Goal: Task Accomplishment & Management: Use online tool/utility

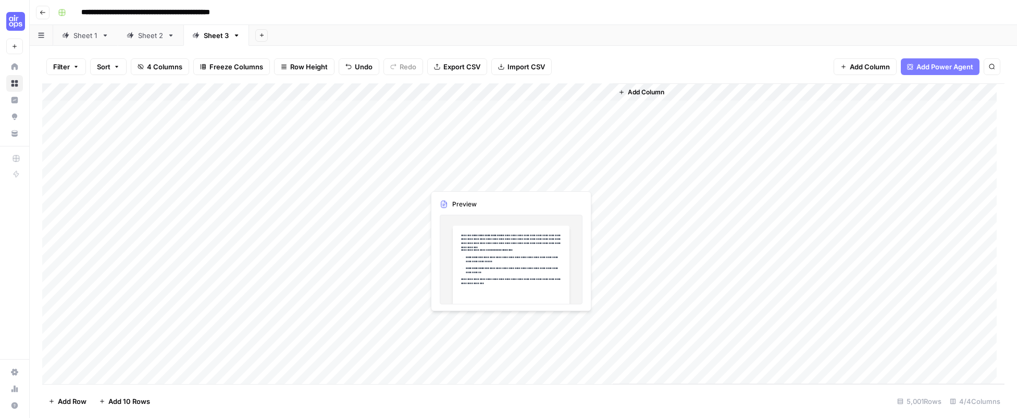
click at [485, 319] on div "Add Column" at bounding box center [523, 233] width 963 height 301
drag, startPoint x: 634, startPoint y: 56, endPoint x: 625, endPoint y: 56, distance: 8.3
click at [634, 56] on div "Filter Sort 4 Columns Freeze Columns Row Height Undo Redo Export CSV Import CSV…" at bounding box center [523, 66] width 963 height 33
click at [455, 67] on span "Export CSV" at bounding box center [462, 67] width 37 height 10
click at [615, 91] on div "Add Column" at bounding box center [809, 233] width 392 height 301
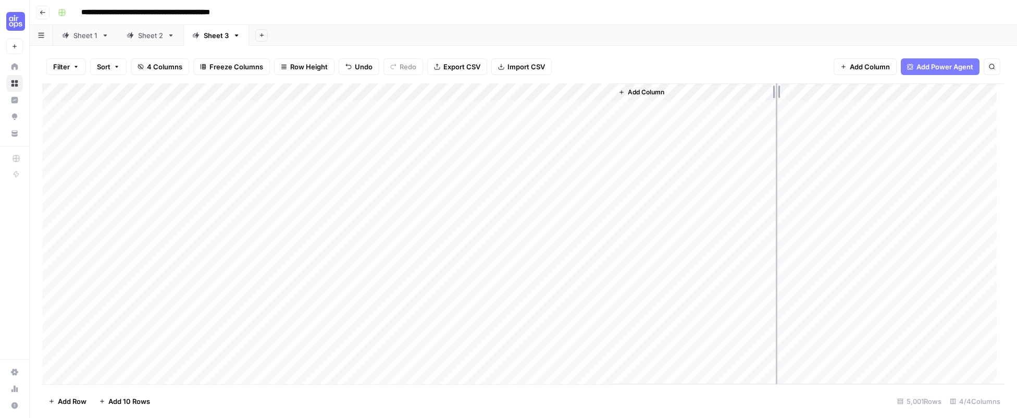
drag, startPoint x: 611, startPoint y: 94, endPoint x: 776, endPoint y: 84, distance: 165.6
click at [776, 84] on div "Add Column" at bounding box center [523, 233] width 963 height 301
drag, startPoint x: 521, startPoint y: 92, endPoint x: 596, endPoint y: 79, distance: 76.2
click at [596, 79] on div "Filter Sort 4 Columns Freeze Columns Row Height Undo Redo Export CSV Import CSV…" at bounding box center [524, 232] width 988 height 372
drag, startPoint x: 229, startPoint y: 95, endPoint x: 361, endPoint y: 77, distance: 133.2
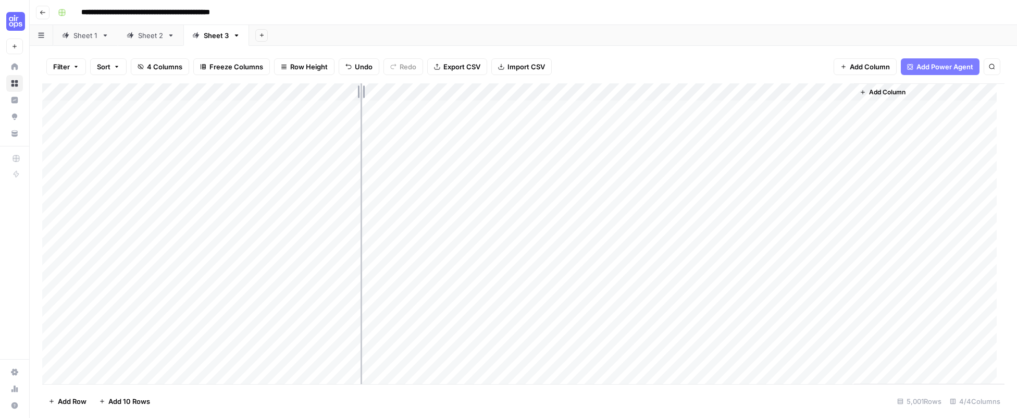
click at [361, 77] on div "Filter Sort 4 Columns Freeze Columns Row Height Undo Redo Export CSV Import CSV…" at bounding box center [524, 232] width 988 height 372
click at [41, 11] on icon "button" at bounding box center [42, 12] width 5 height 4
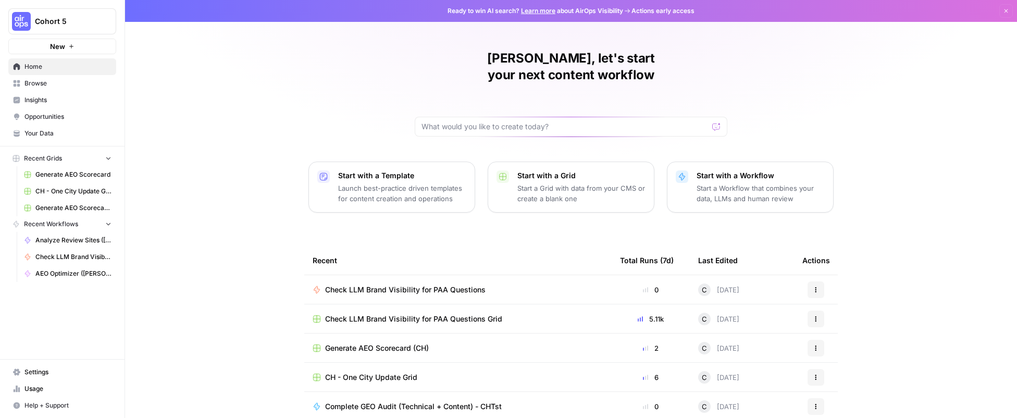
click at [748, 183] on p "Start a Workflow that combines your data, LLMs and human review" at bounding box center [761, 193] width 128 height 21
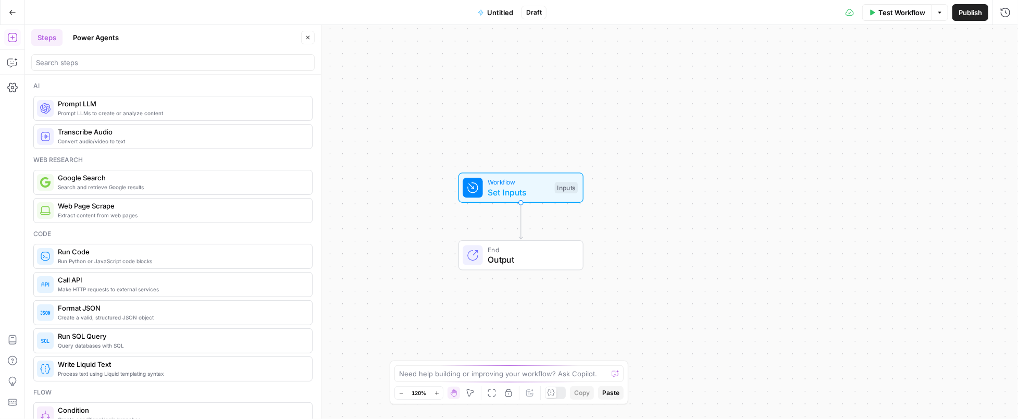
drag, startPoint x: 691, startPoint y: 163, endPoint x: 685, endPoint y: 163, distance: 5.7
click at [692, 163] on div "Workflow Set Inputs Inputs End Output" at bounding box center [521, 222] width 993 height 394
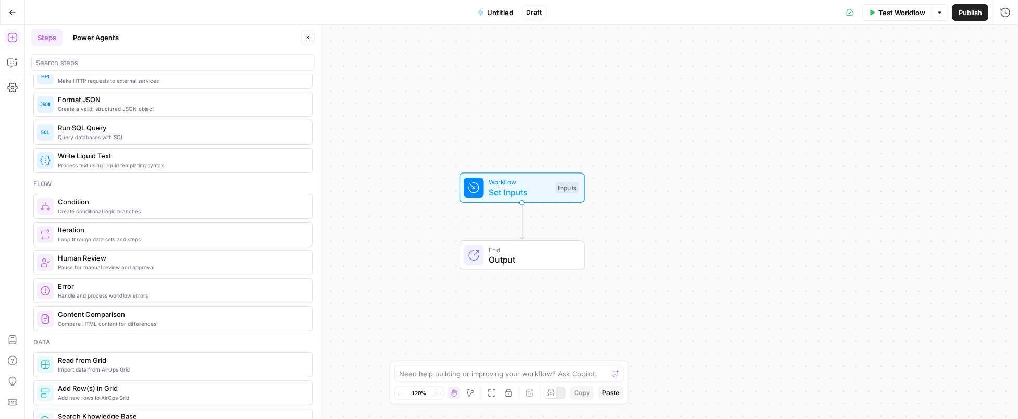
scroll to position [313, 0]
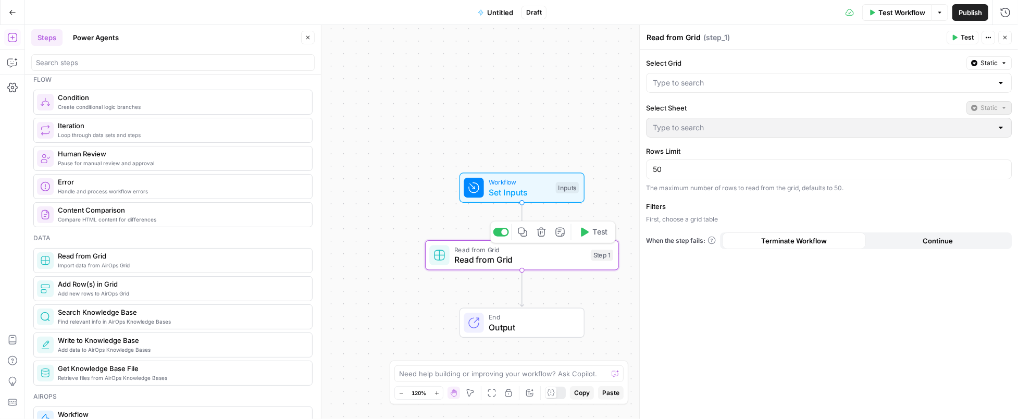
click at [473, 266] on div "Read from Grid Read from Grid Step 1 Copy step Delete step Add Note Test" at bounding box center [522, 255] width 194 height 30
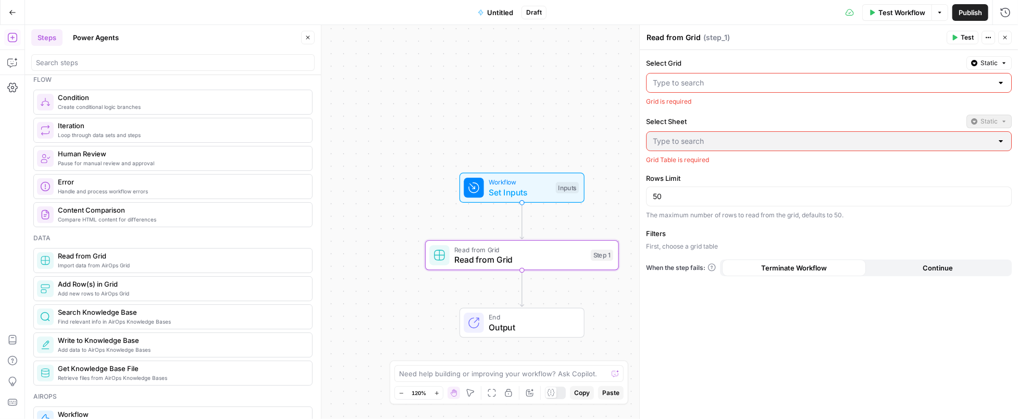
click at [679, 83] on input "Select Grid" at bounding box center [823, 83] width 340 height 10
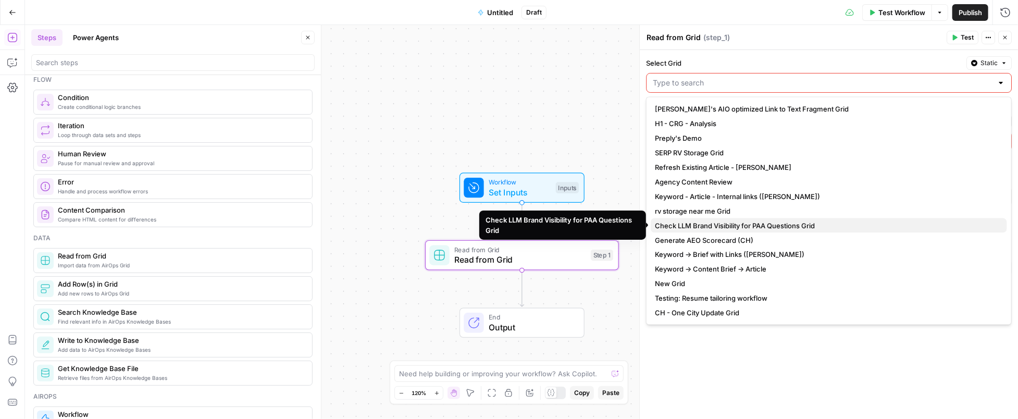
click at [709, 224] on span "Check LLM Brand Visibility for PAA Questions Grid" at bounding box center [827, 225] width 344 height 10
type input "Check LLM Brand Visibility for PAA Questions Grid"
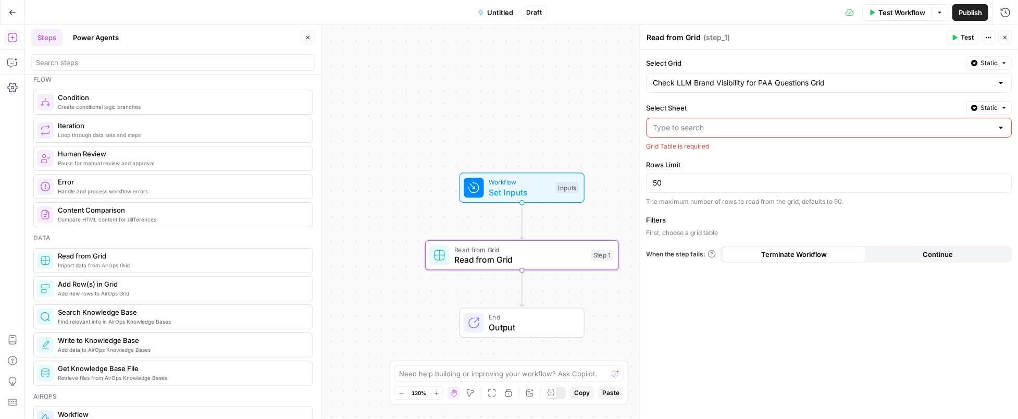
click at [700, 127] on input "Select Sheet" at bounding box center [823, 127] width 340 height 10
click at [683, 150] on span "Sheet 1" at bounding box center [827, 153] width 344 height 10
type input "Sheet 1"
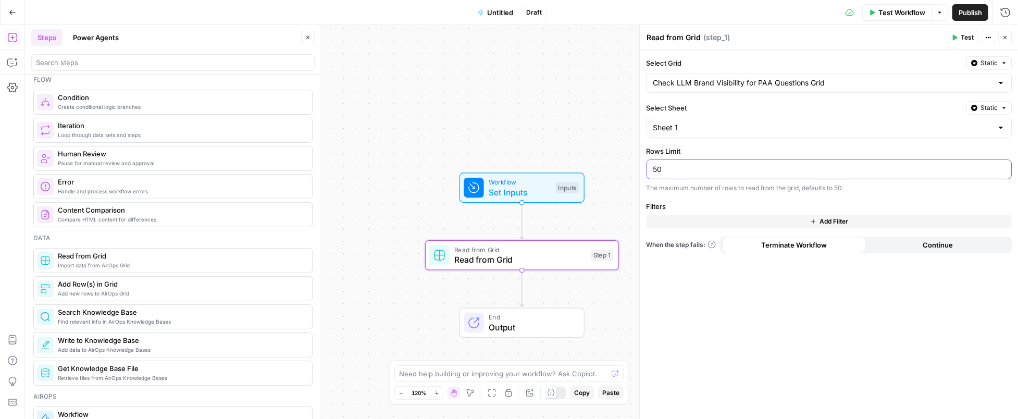
click at [693, 171] on input "50" at bounding box center [829, 169] width 352 height 10
type input "50"
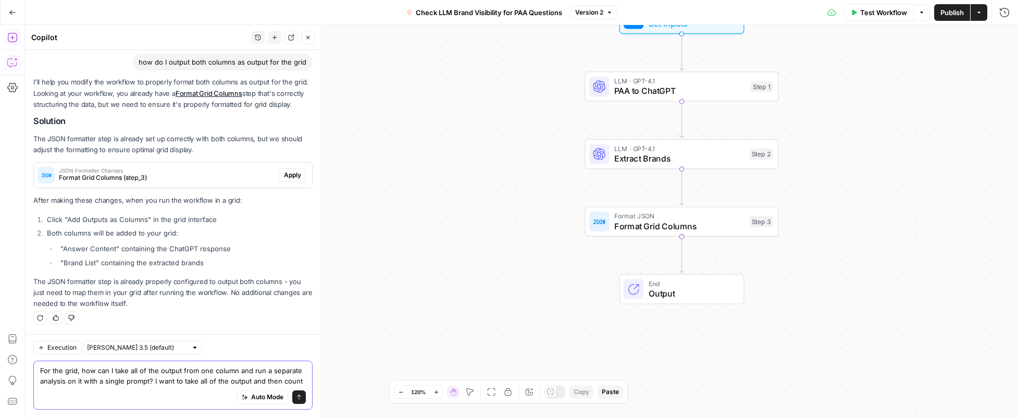
scroll to position [78, 0]
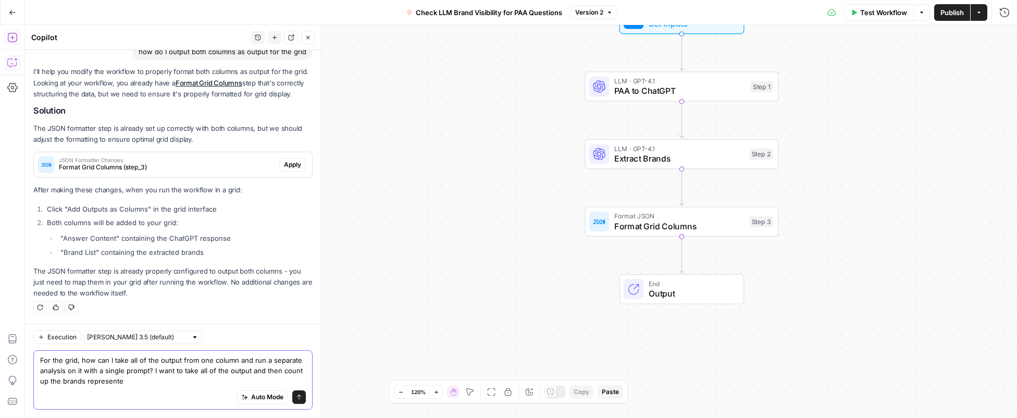
type textarea "For the grid, how can I take all of the output from one column and run a separa…"
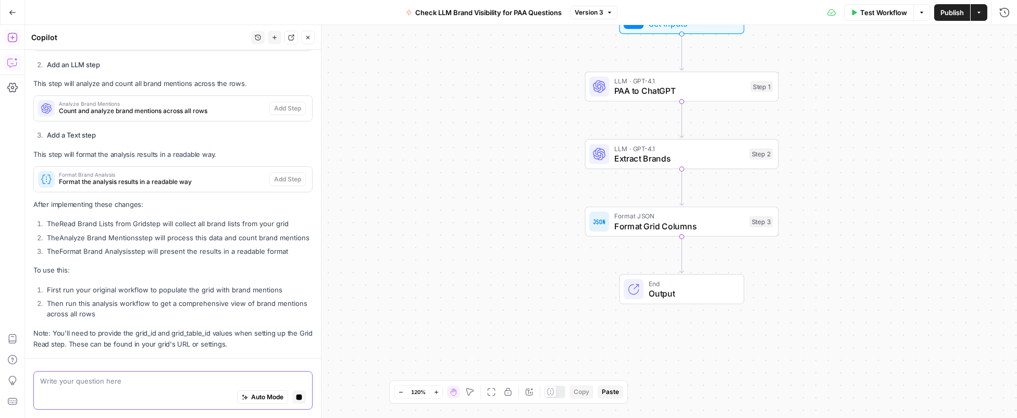
scroll to position [541, 0]
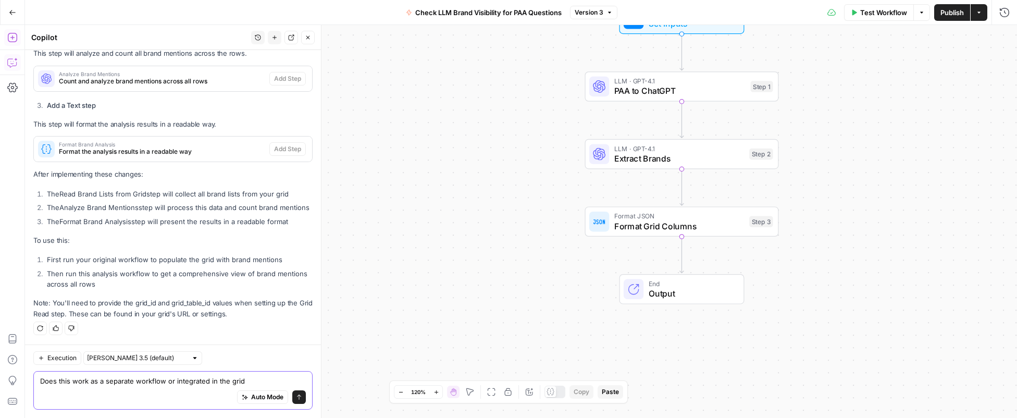
type textarea "Does this work as a separate workflow or integrated in the grid?"
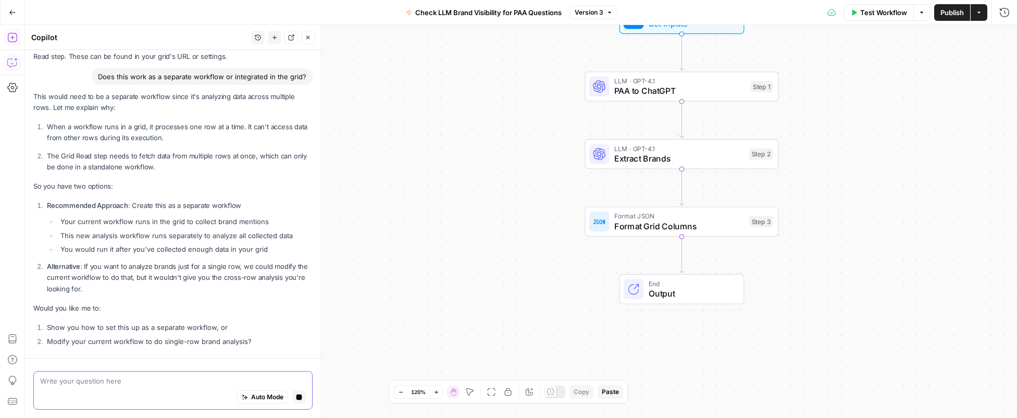
scroll to position [829, 0]
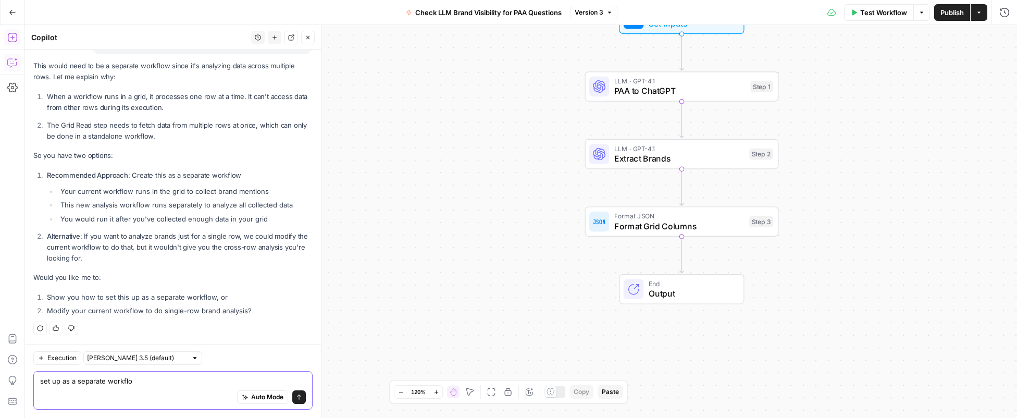
type textarea "set up as a separate workflow"
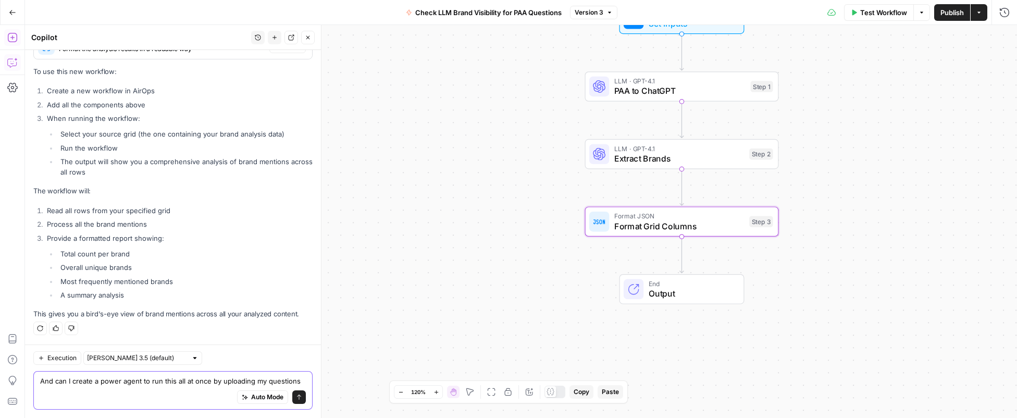
scroll to position [1407, 0]
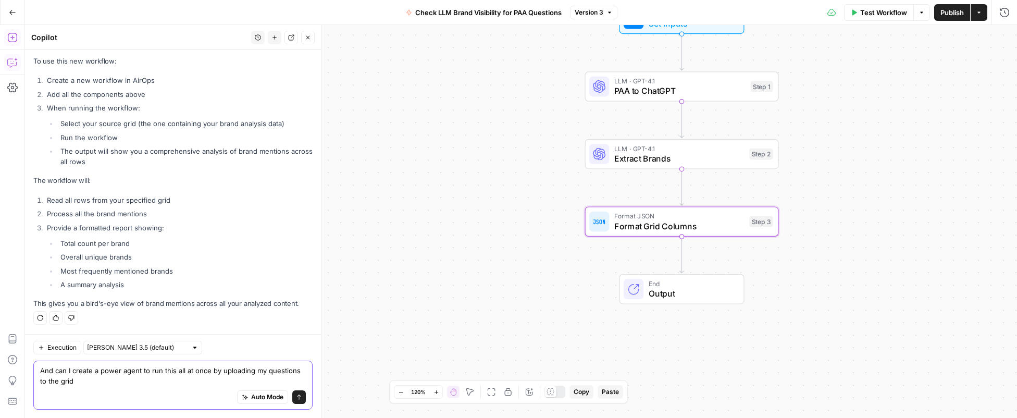
type textarea "And can I create a power agent to run this all at once by uploading my question…"
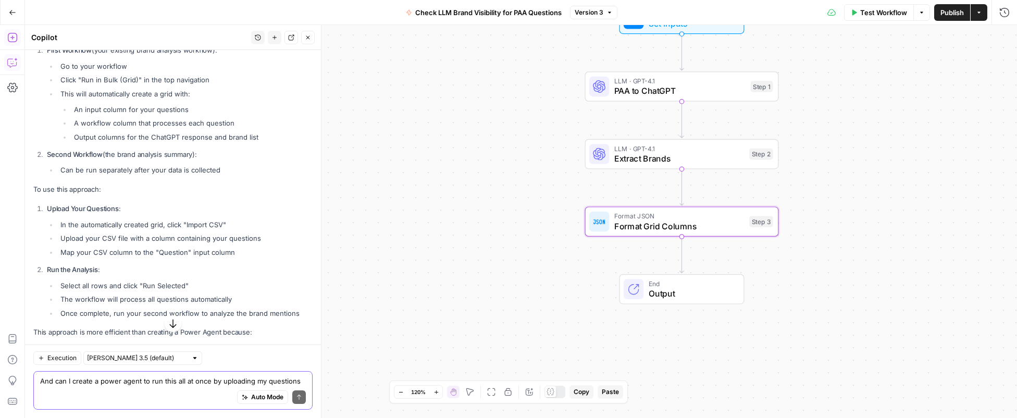
scroll to position [1642, 0]
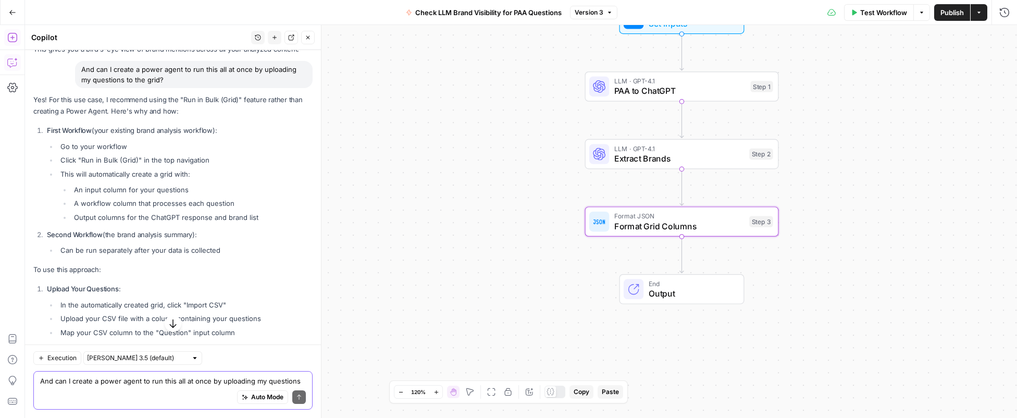
click at [197, 383] on textarea "And can I create a power agent to run this all at once by uploading my question…" at bounding box center [173, 381] width 266 height 10
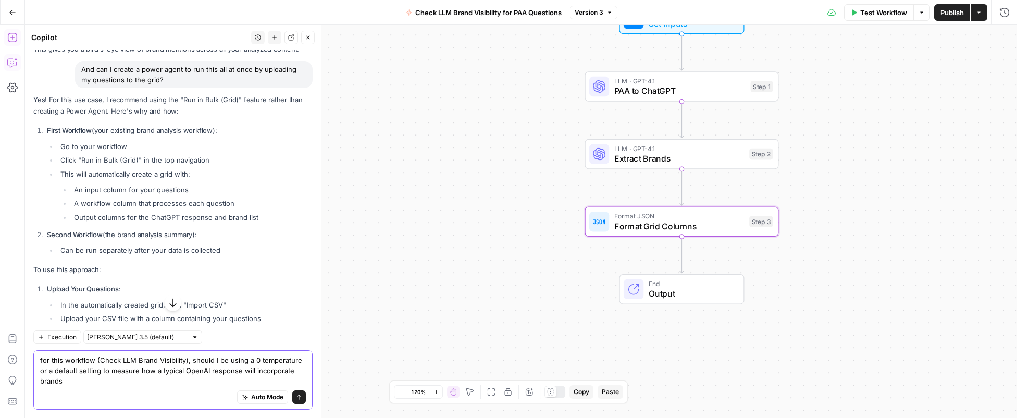
type textarea "for this workflow (Check LLM Brand Visibility), should I be using a 0 temperatu…"
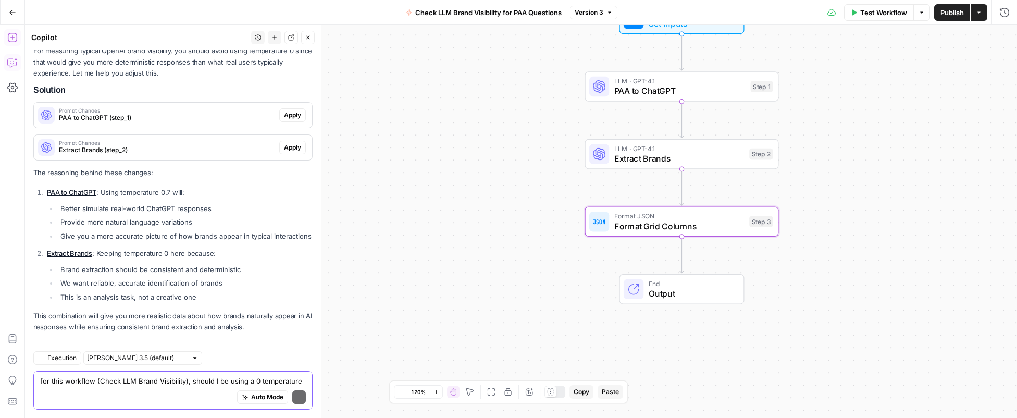
scroll to position [2198, 0]
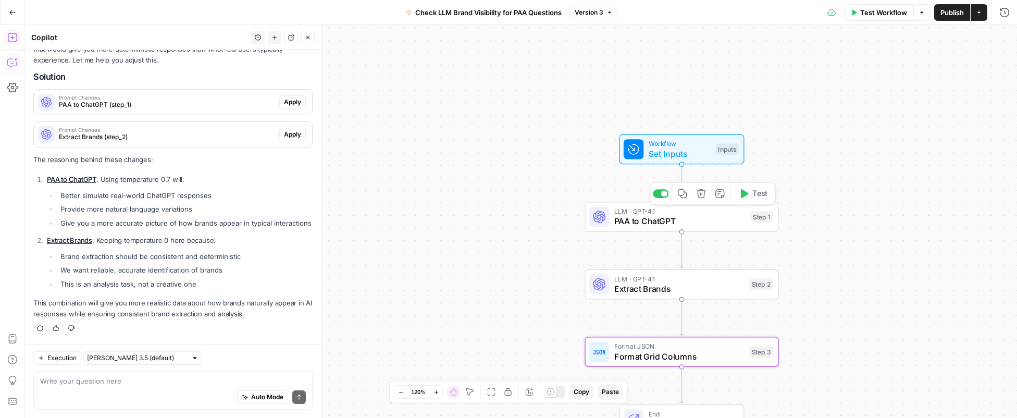
click at [656, 226] on span "PAA to ChatGPT" at bounding box center [680, 221] width 131 height 13
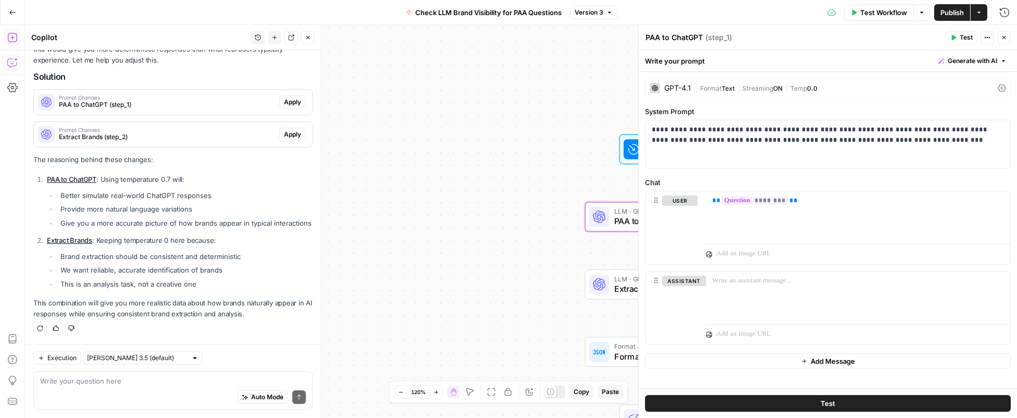
click at [857, 91] on div "| Format Text | Streaming ON | Temp 0.0" at bounding box center [844, 88] width 299 height 10
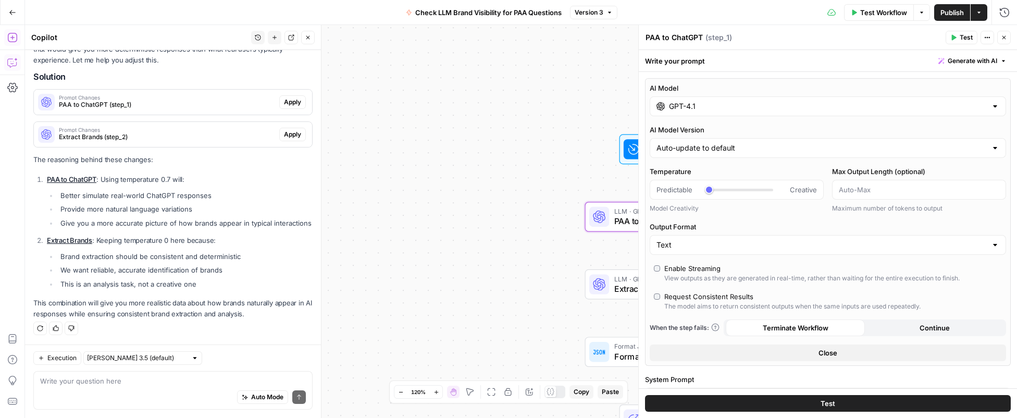
click at [738, 102] on input "GPT-4.1" at bounding box center [828, 106] width 318 height 10
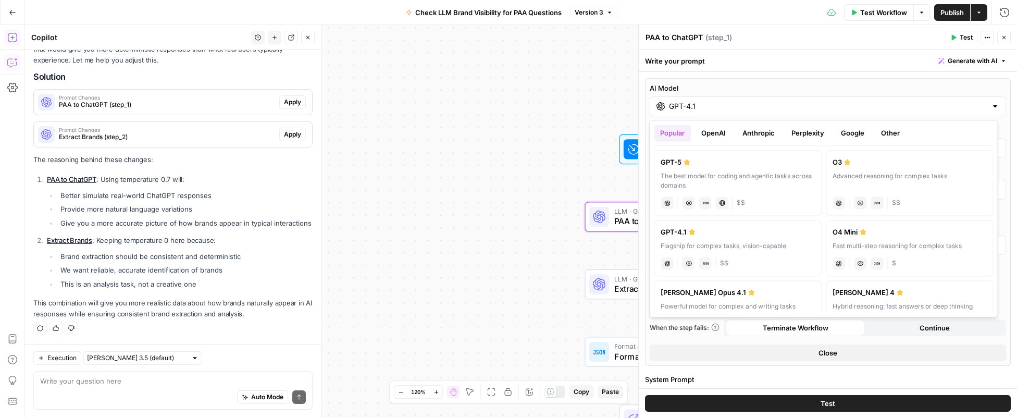
click at [768, 179] on div "The best model for coding and agentic tasks across domains" at bounding box center [738, 180] width 154 height 19
type input "GPT-5"
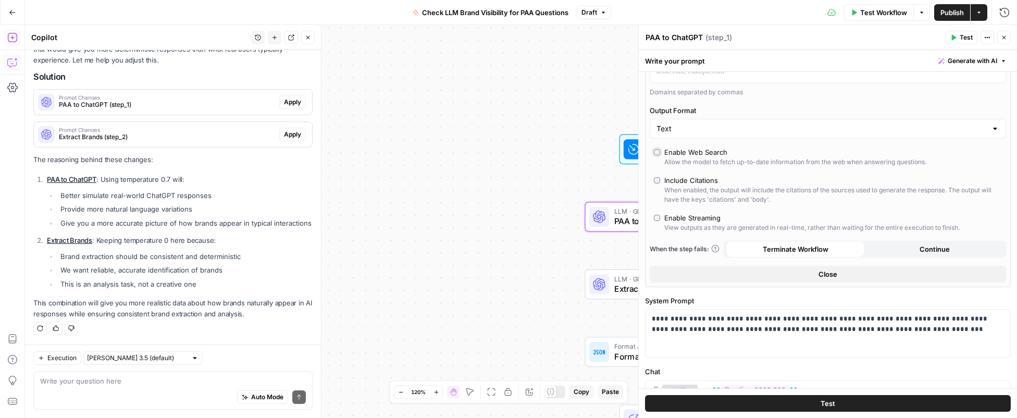
scroll to position [313, 0]
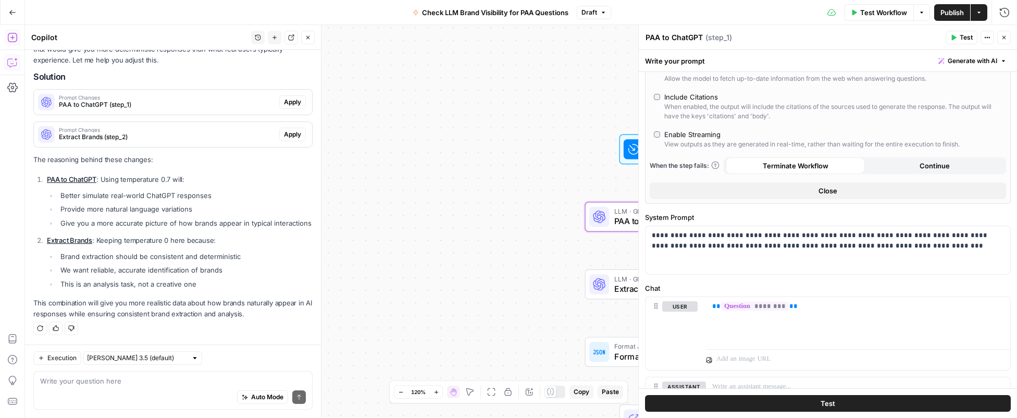
click at [830, 404] on span "Test" at bounding box center [828, 403] width 15 height 10
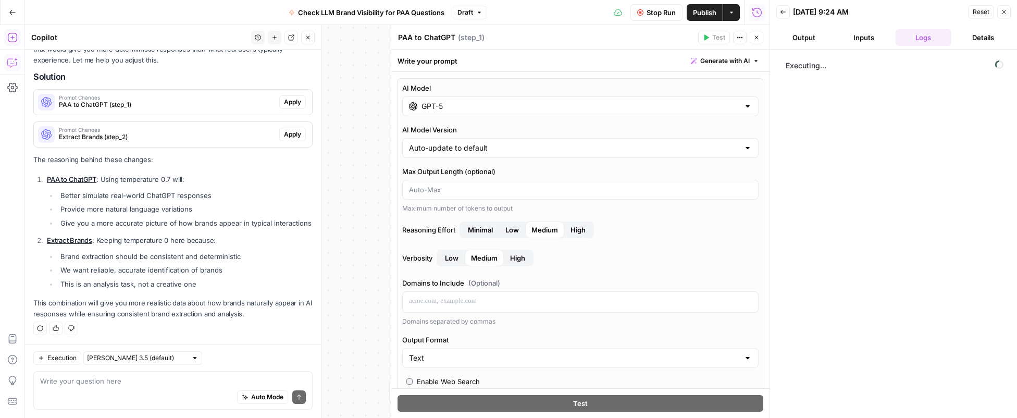
click at [859, 40] on button "Inputs" at bounding box center [865, 37] width 56 height 17
click at [928, 37] on button "Logs" at bounding box center [924, 37] width 56 height 17
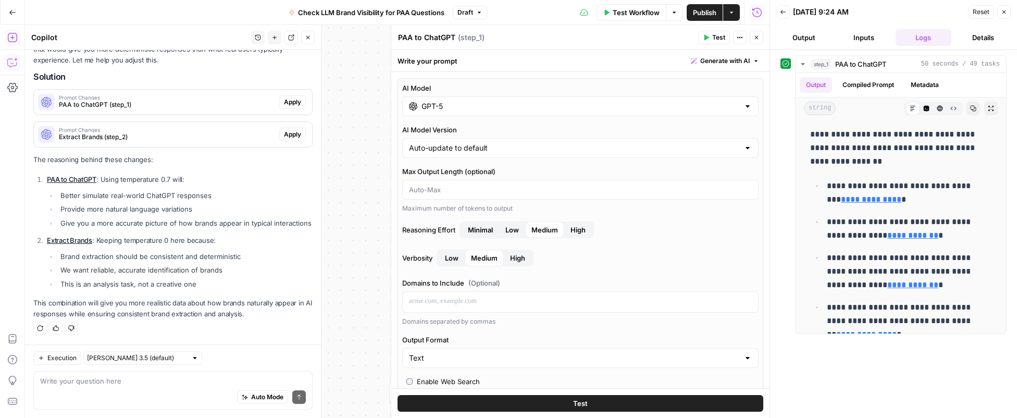
click at [166, 390] on div "Auto Mode Send" at bounding box center [173, 397] width 266 height 23
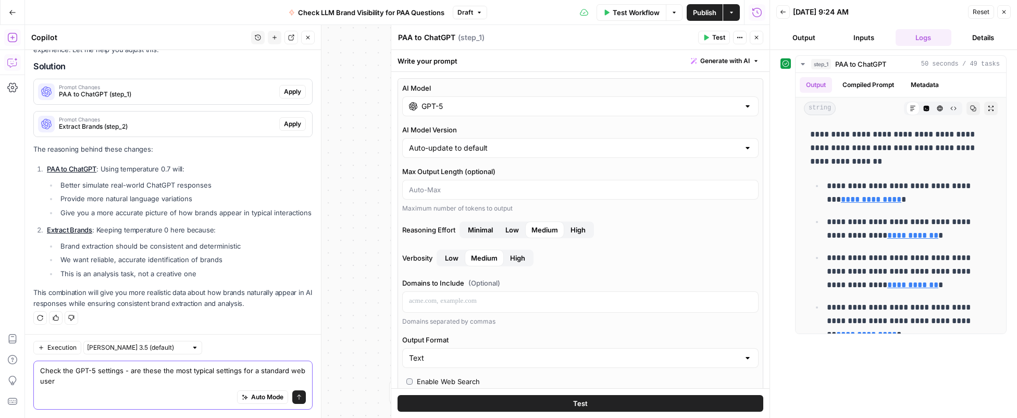
type textarea "Check the GPT-5 settings - are these the most typical settings for a standard w…"
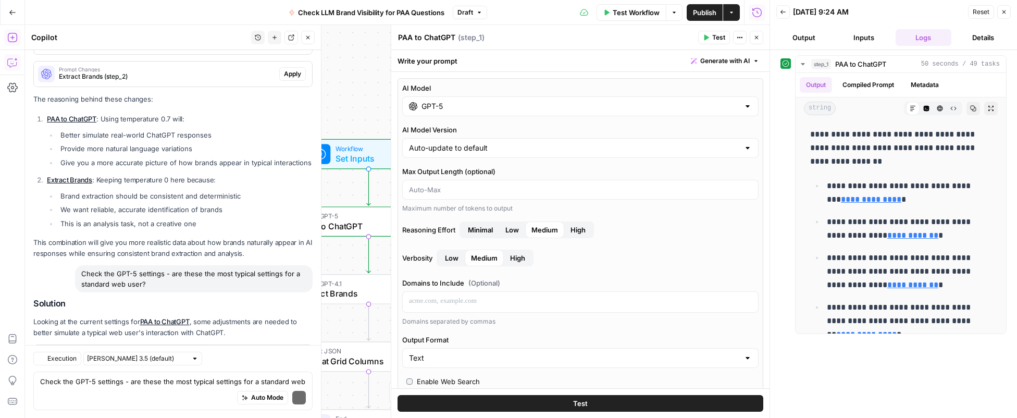
scroll to position [2471, 0]
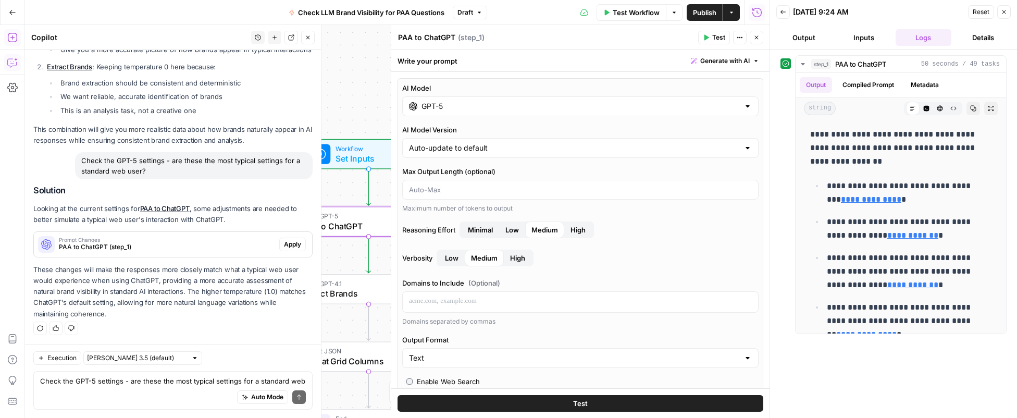
drag, startPoint x: 286, startPoint y: 248, endPoint x: 268, endPoint y: 256, distance: 19.6
click at [286, 248] on span "Apply" at bounding box center [292, 244] width 17 height 9
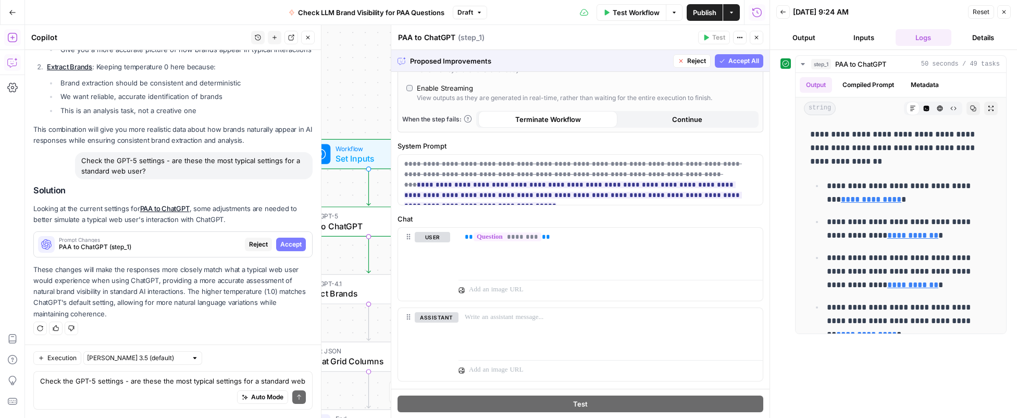
scroll to position [379, 0]
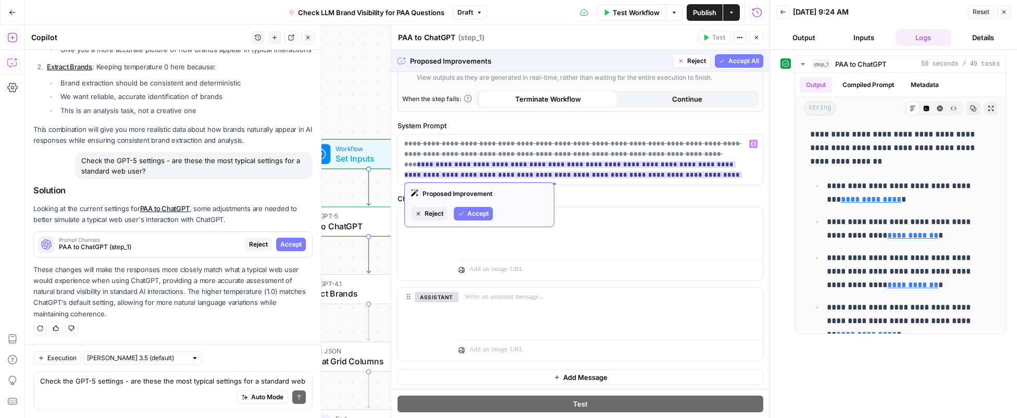
click at [484, 214] on span "Accept" at bounding box center [478, 213] width 21 height 9
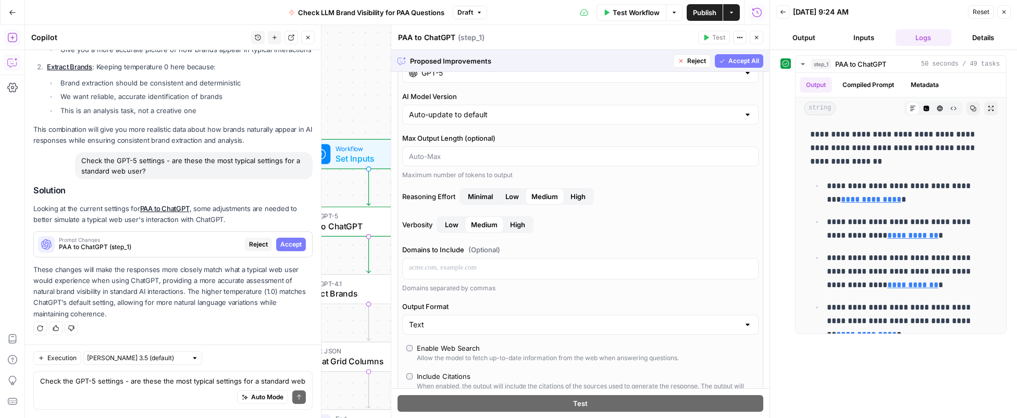
scroll to position [0, 0]
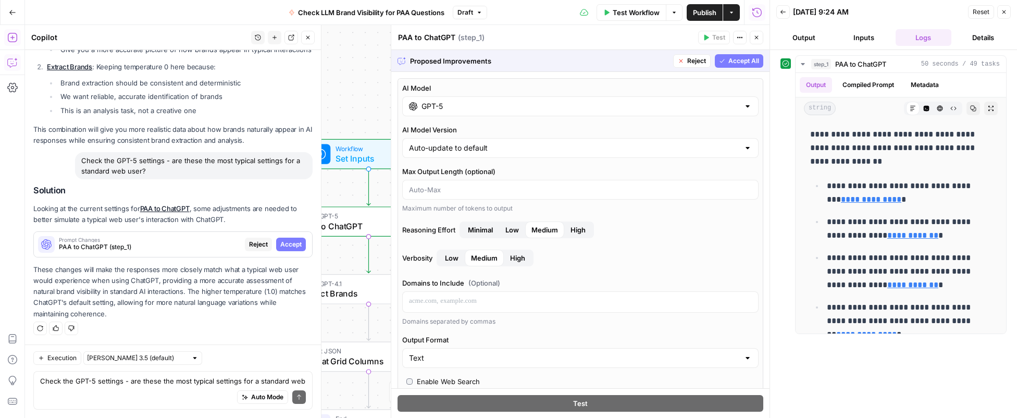
click at [743, 62] on span "Accept All" at bounding box center [744, 60] width 31 height 9
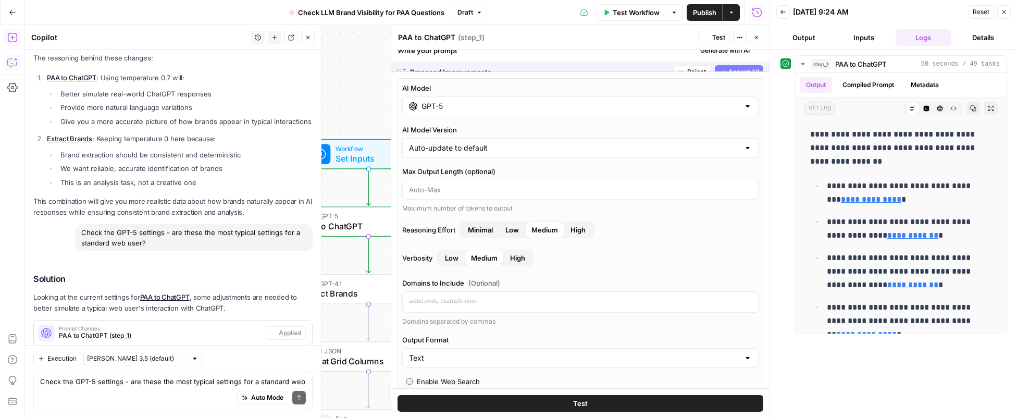
scroll to position [2487, 0]
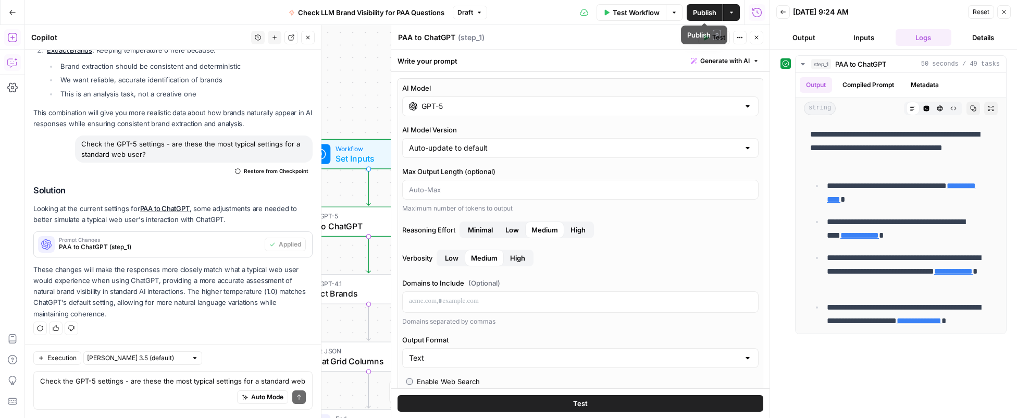
click at [703, 11] on span "Publish" at bounding box center [704, 12] width 23 height 10
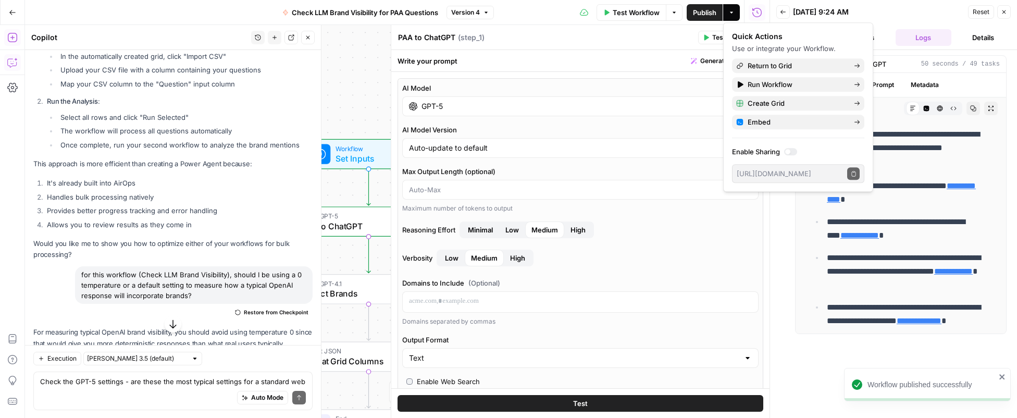
scroll to position [1966, 0]
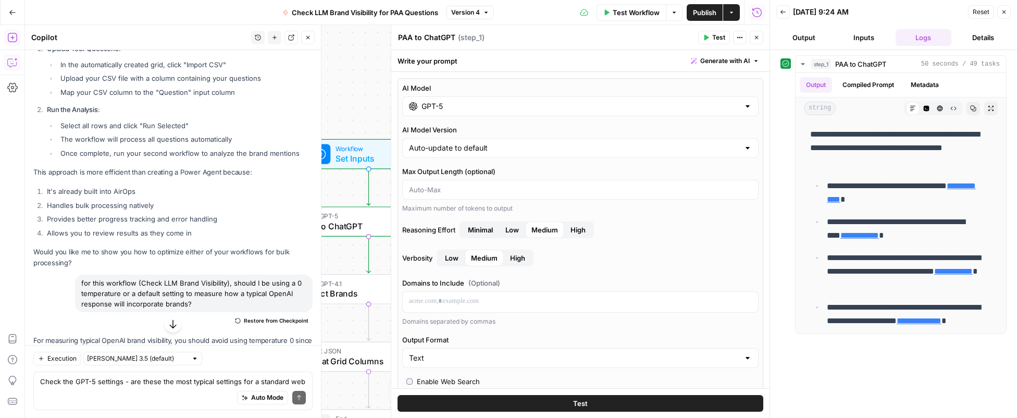
drag, startPoint x: 208, startPoint y: 260, endPoint x: 176, endPoint y: 210, distance: 60.0
click at [176, 210] on div "Yes! For this use case, I recommend using the "Run in Bulk (Grid)" feature rath…" at bounding box center [172, 61] width 279 height 414
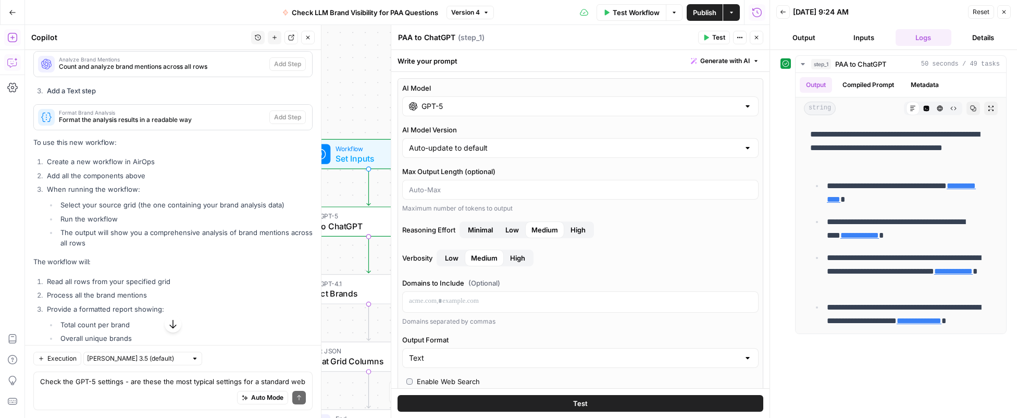
scroll to position [1288, 0]
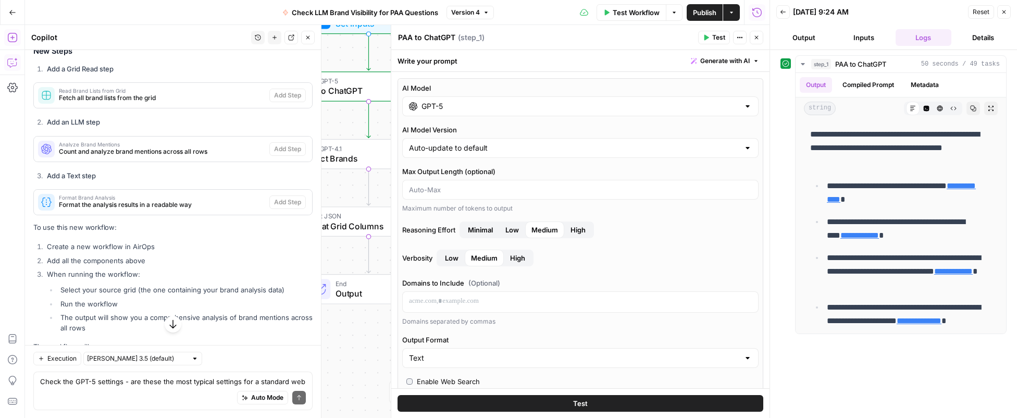
click at [1004, 15] on button "Close" at bounding box center [1005, 12] width 14 height 14
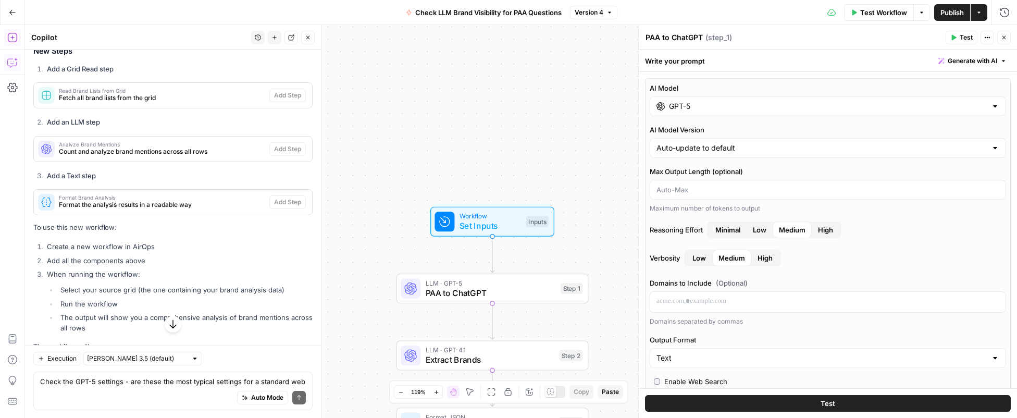
click at [1007, 36] on icon "button" at bounding box center [1004, 37] width 6 height 6
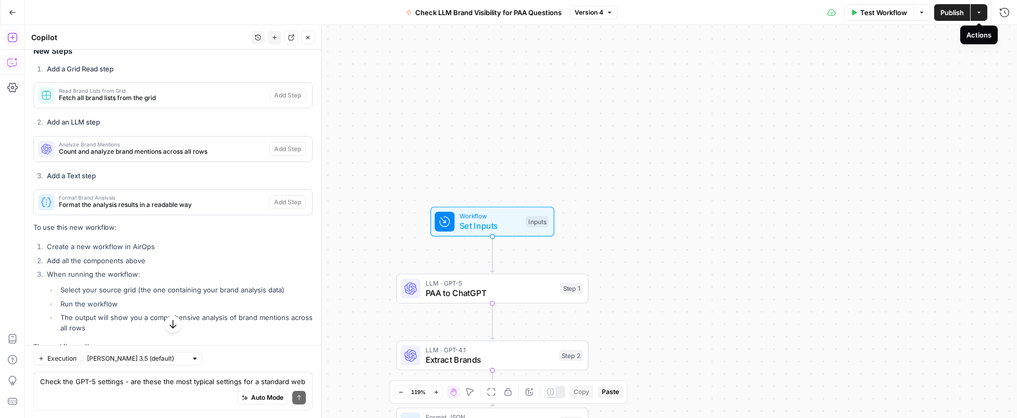
click at [981, 13] on icon "button" at bounding box center [979, 12] width 6 height 6
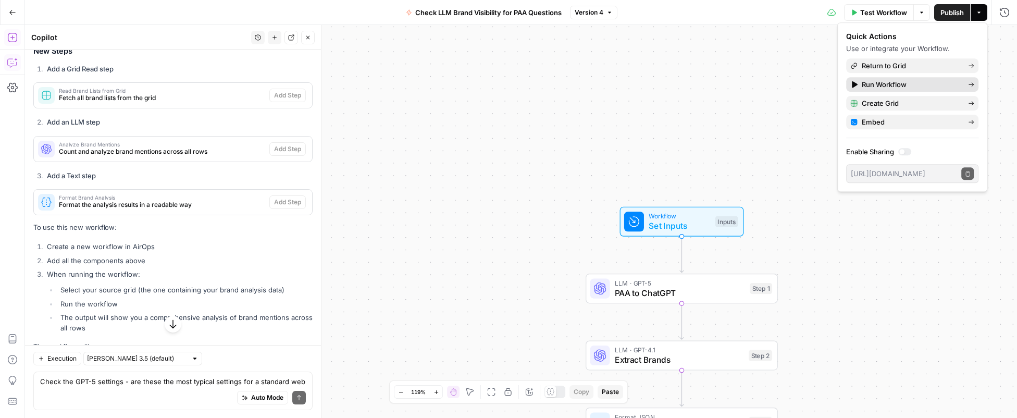
click at [923, 83] on span "Run Workflow" at bounding box center [911, 84] width 98 height 10
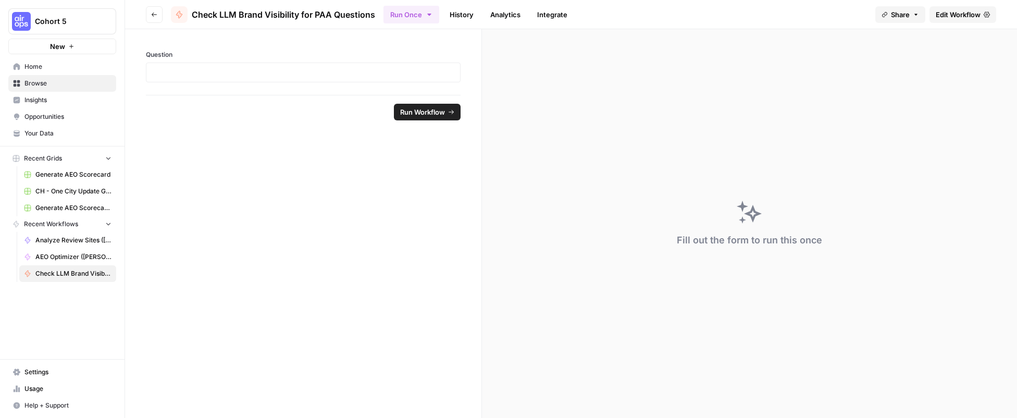
click at [28, 65] on span "Home" at bounding box center [67, 66] width 87 height 9
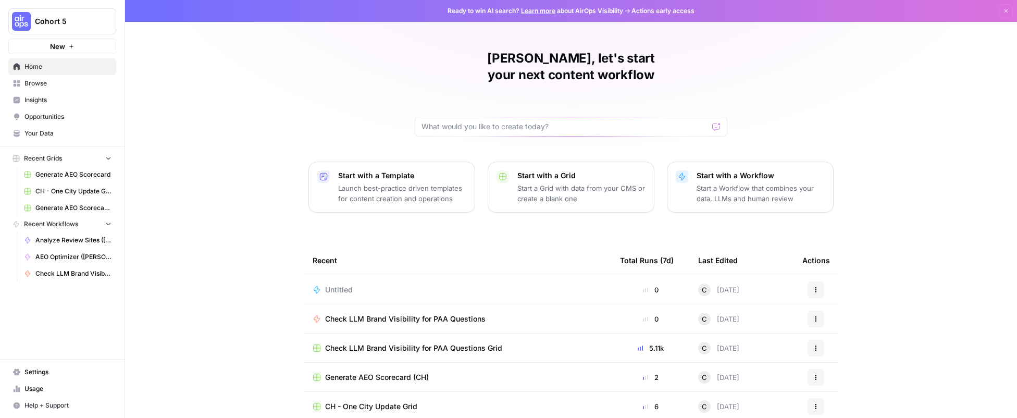
click at [406, 343] on span "Check LLM Brand Visibility for PAA Questions Grid" at bounding box center [413, 348] width 177 height 10
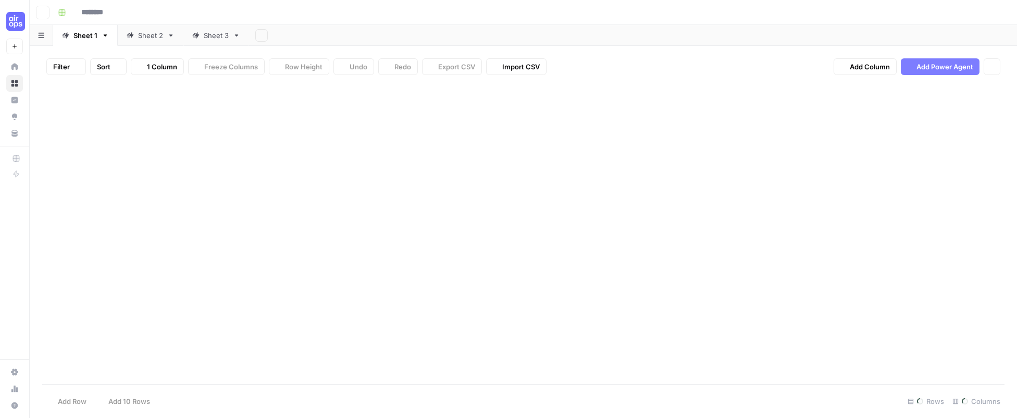
type input "**********"
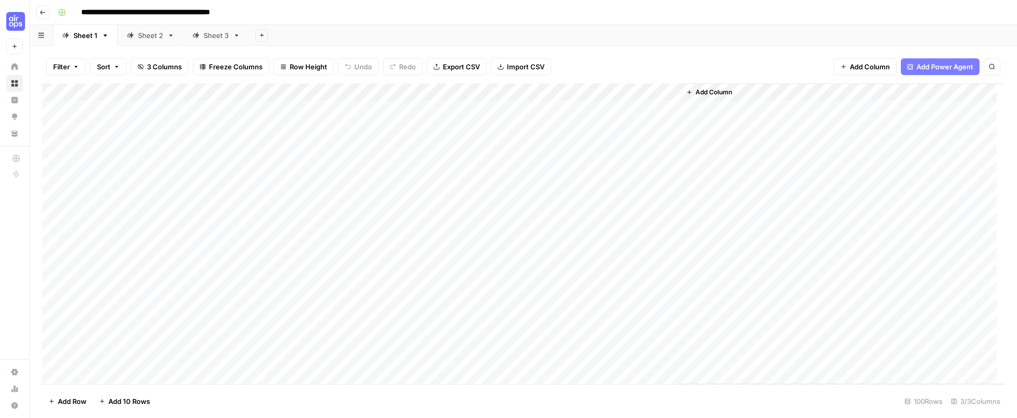
click at [145, 39] on div "Sheet 2" at bounding box center [150, 35] width 25 height 10
click at [205, 35] on div "Sheet 3" at bounding box center [216, 35] width 25 height 10
click at [137, 39] on div "Sheet 2" at bounding box center [145, 35] width 36 height 10
click at [416, 92] on div "Add Column" at bounding box center [523, 233] width 963 height 301
click at [430, 168] on span "First 10 Rows" at bounding box center [453, 168] width 66 height 10
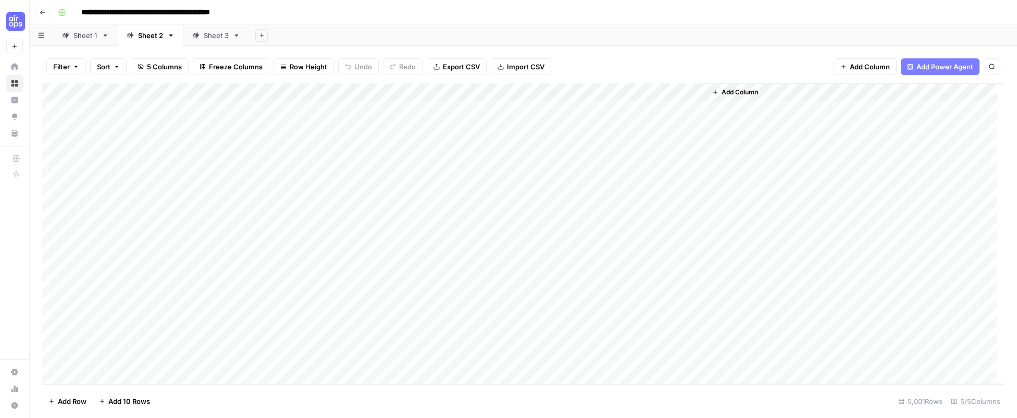
click at [472, 108] on div "Add Column" at bounding box center [523, 233] width 963 height 301
drag, startPoint x: 705, startPoint y: 91, endPoint x: 866, endPoint y: 91, distance: 161.6
click at [866, 91] on div "Add Column" at bounding box center [523, 233] width 963 height 301
click at [561, 106] on div "Add Column" at bounding box center [523, 233] width 963 height 301
click at [596, 107] on div "Add Column" at bounding box center [523, 233] width 963 height 301
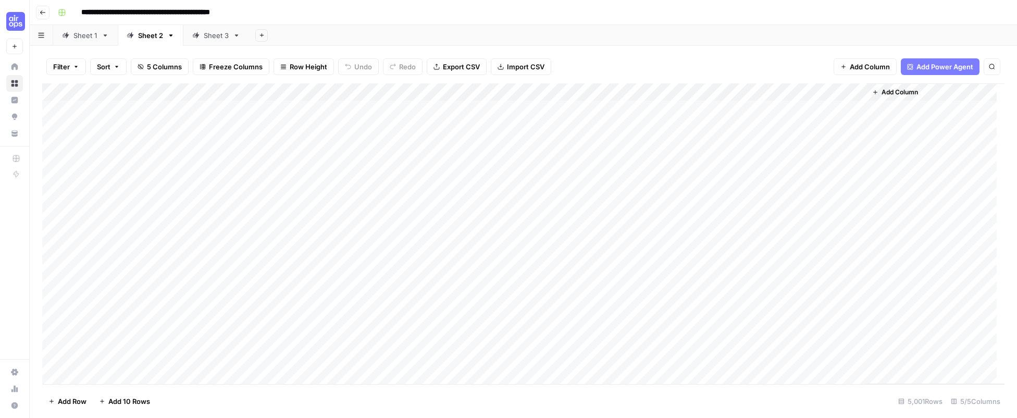
click at [692, 56] on div "Filter Sort 5 Columns Freeze Columns Row Height Undo Redo Export CSV Import CSV…" at bounding box center [523, 66] width 963 height 33
click at [586, 129] on div "Add Column" at bounding box center [523, 233] width 963 height 301
click at [569, 128] on div "Add Column" at bounding box center [523, 233] width 963 height 301
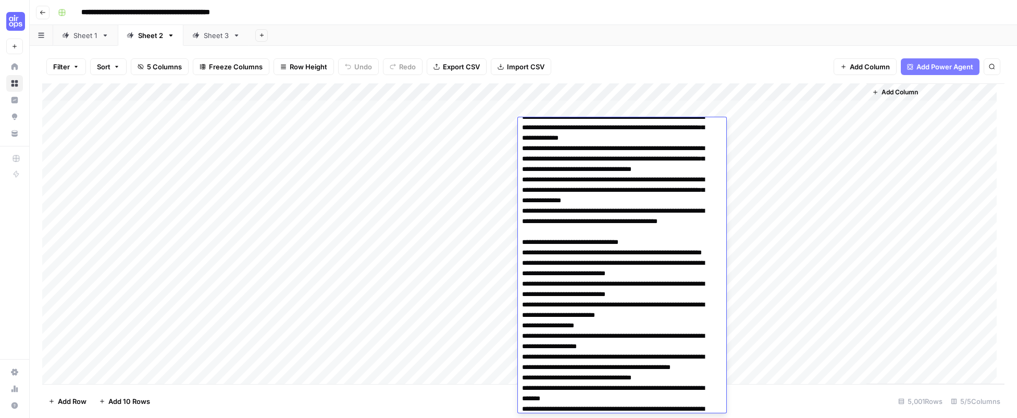
scroll to position [208, 0]
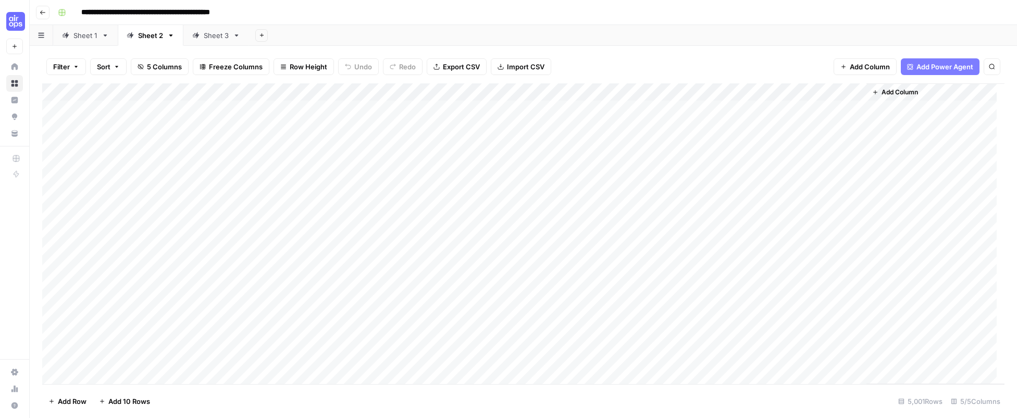
click at [672, 60] on div "Filter Sort 5 Columns Freeze Columns Row Height Undo Redo Export CSV Import CSV…" at bounding box center [523, 66] width 963 height 33
drag, startPoint x: 228, startPoint y: 93, endPoint x: 316, endPoint y: 94, distance: 88.1
click at [316, 94] on div "Add Column" at bounding box center [523, 233] width 963 height 301
click at [561, 145] on div "Add Column" at bounding box center [523, 233] width 963 height 301
click at [586, 143] on div "Add Column" at bounding box center [523, 233] width 963 height 301
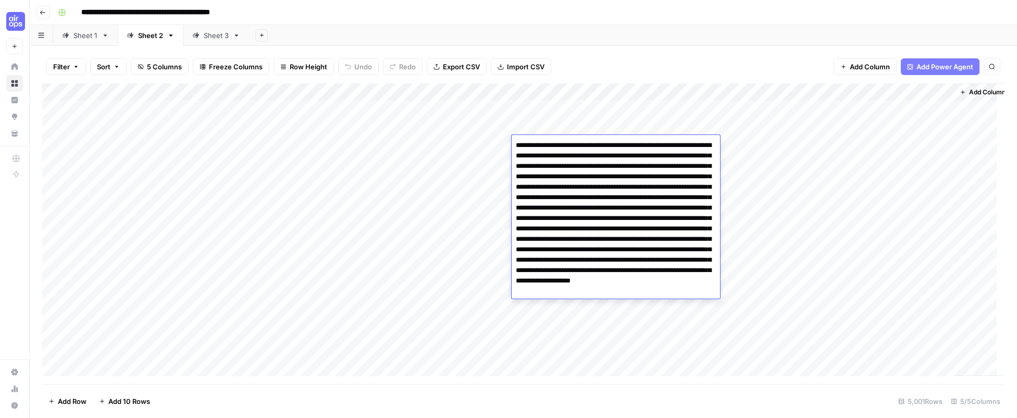
click at [661, 52] on div "Filter Sort 5 Columns Freeze Columns Row Height Undo Redo Export CSV Import CSV…" at bounding box center [523, 66] width 963 height 33
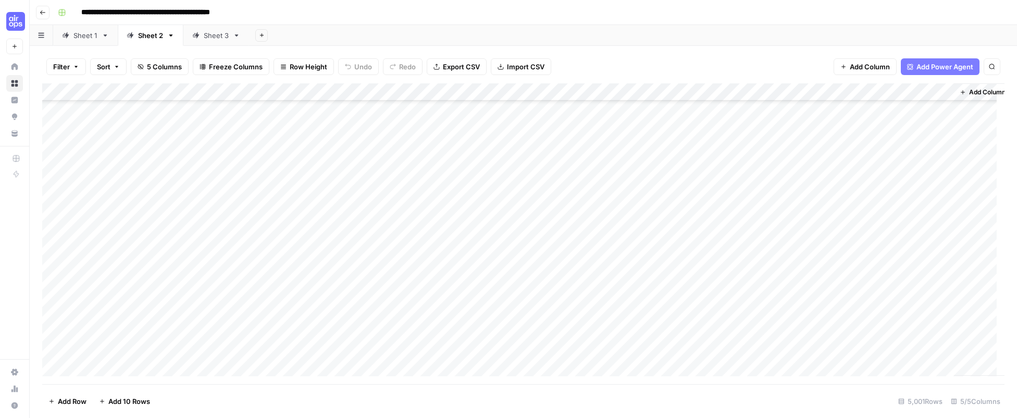
scroll to position [88368, 0]
click at [261, 38] on icon "button" at bounding box center [262, 35] width 6 height 6
drag, startPoint x: 953, startPoint y: 227, endPoint x: 955, endPoint y: 218, distance: 8.6
click at [954, 226] on div "Add Column" at bounding box center [523, 233] width 963 height 301
click at [260, 38] on icon "button" at bounding box center [262, 35] width 6 height 6
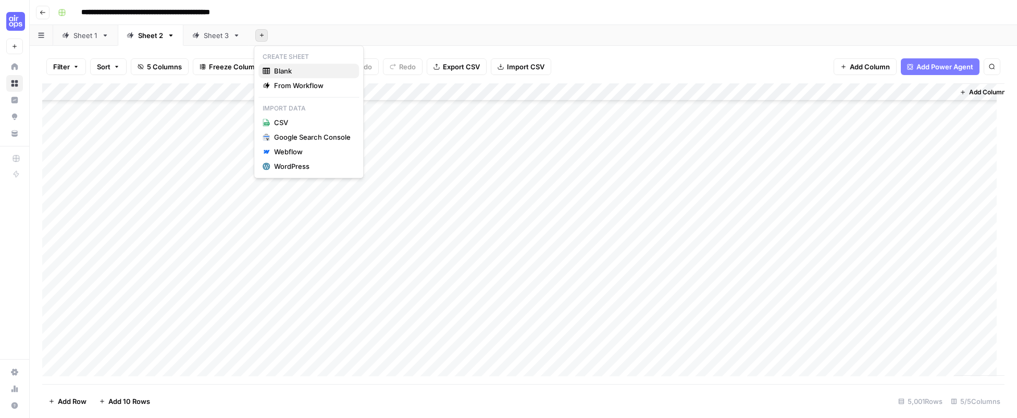
click at [281, 71] on span "Blank" at bounding box center [312, 71] width 77 height 10
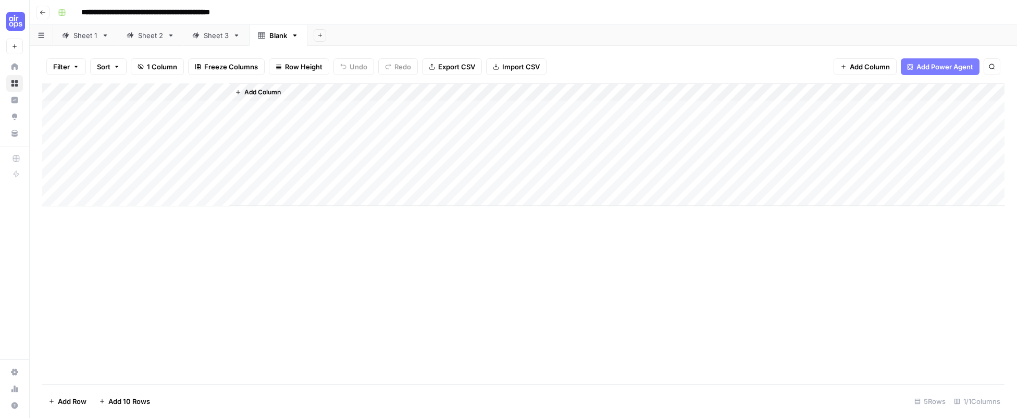
click at [98, 105] on div "Add Column" at bounding box center [523, 144] width 963 height 123
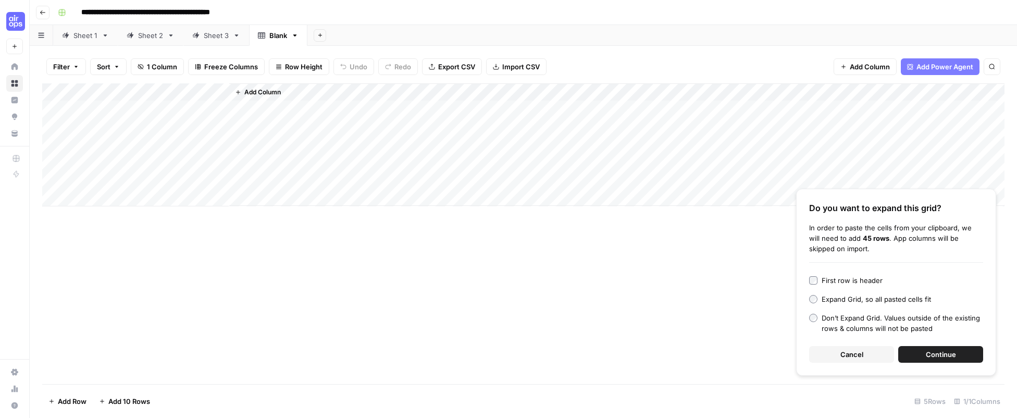
click at [928, 355] on span "Continue" at bounding box center [941, 354] width 30 height 10
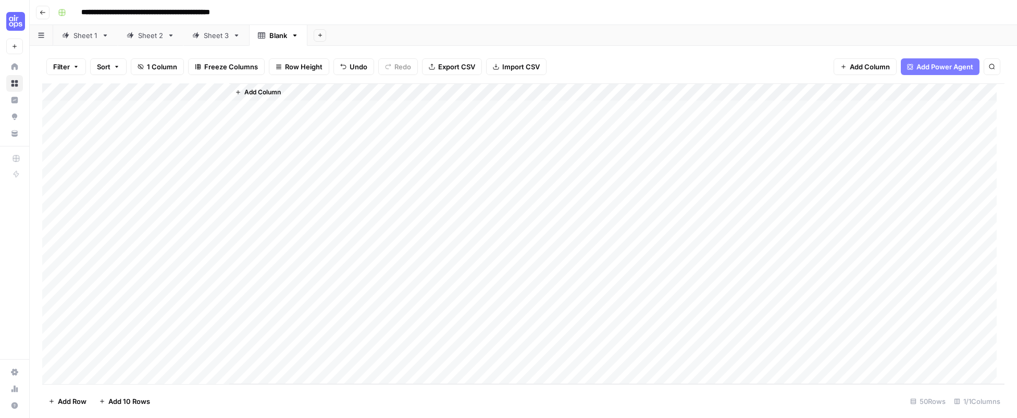
click at [205, 35] on div "Sheet 3" at bounding box center [216, 35] width 25 height 10
click at [265, 36] on div "Blank" at bounding box center [272, 35] width 29 height 10
click at [221, 91] on div "Add Column" at bounding box center [523, 233] width 963 height 301
click at [298, 37] on link "Blank" at bounding box center [278, 35] width 58 height 21
click at [294, 36] on icon "button" at bounding box center [294, 35] width 7 height 7
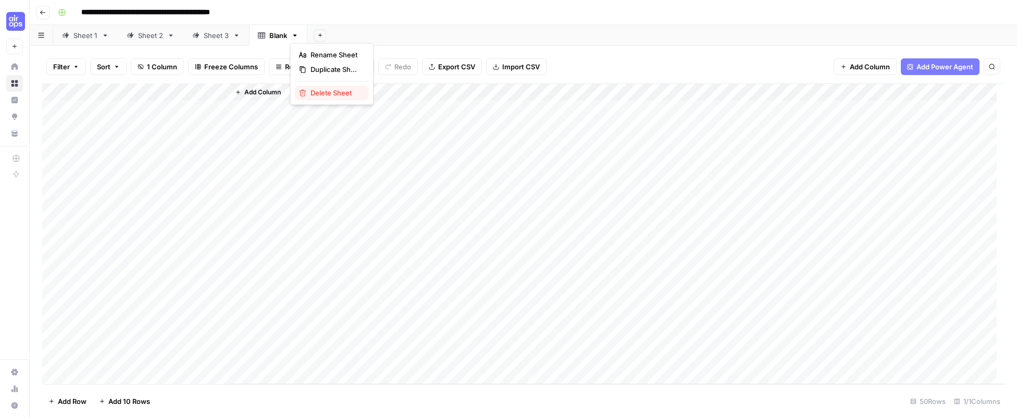
click at [314, 90] on span "Delete Sheet" at bounding box center [336, 93] width 50 height 10
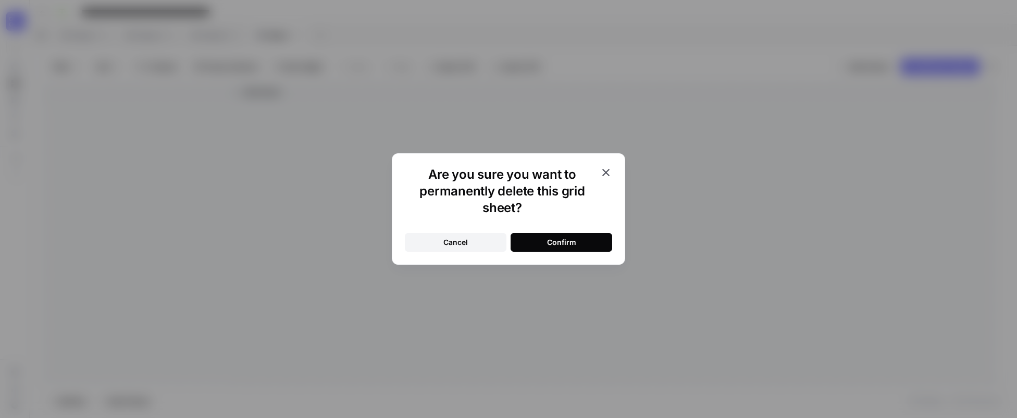
click at [546, 243] on button "Confirm" at bounding box center [562, 242] width 102 height 19
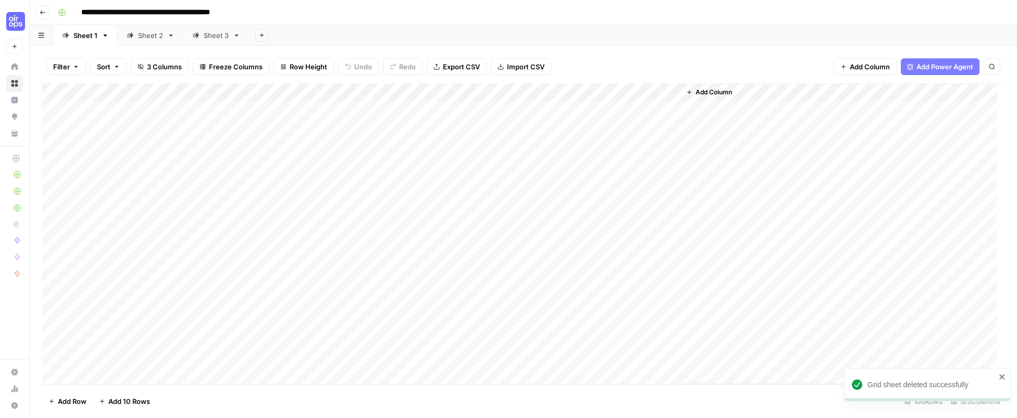
click at [262, 35] on icon "button" at bounding box center [262, 35] width 6 height 6
click at [286, 88] on span "From Workflow" at bounding box center [312, 85] width 77 height 10
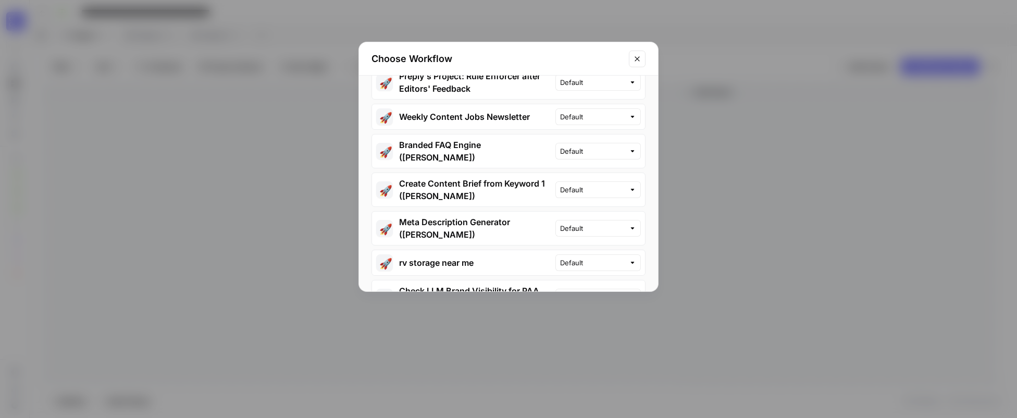
scroll to position [156, 0]
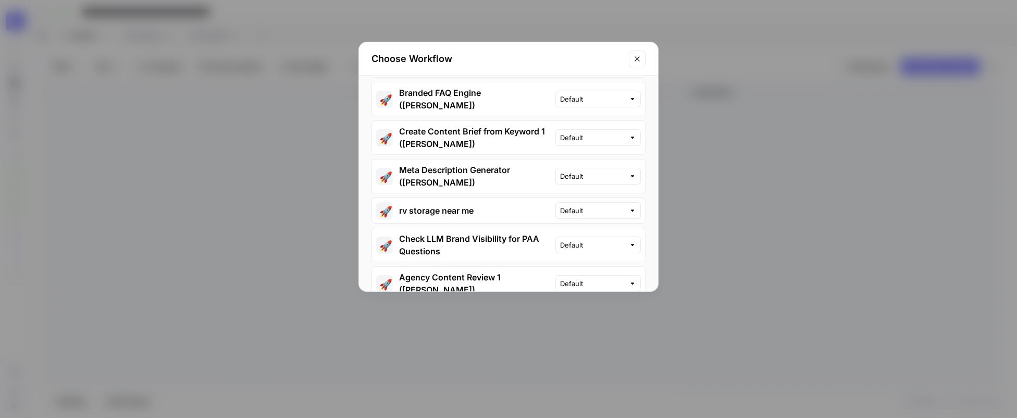
click at [429, 238] on button "🚀 Check LLM Brand Visibility for PAA Questions" at bounding box center [463, 244] width 183 height 33
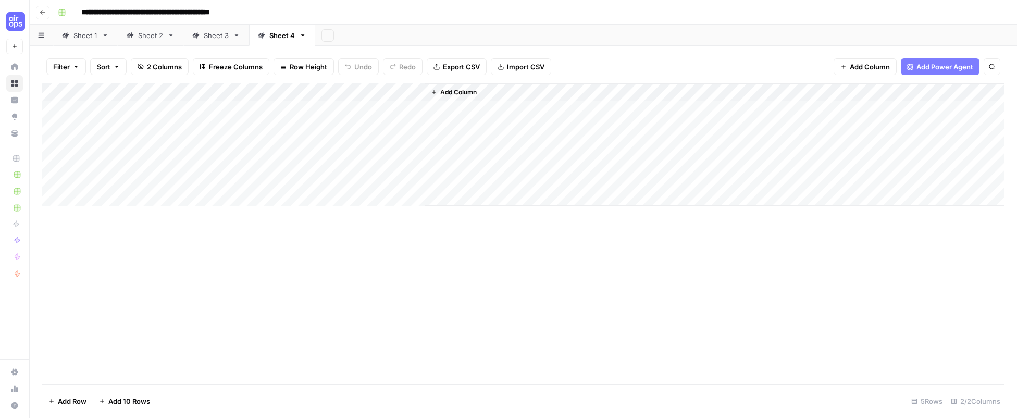
click at [129, 110] on div "Add Column" at bounding box center [523, 144] width 963 height 123
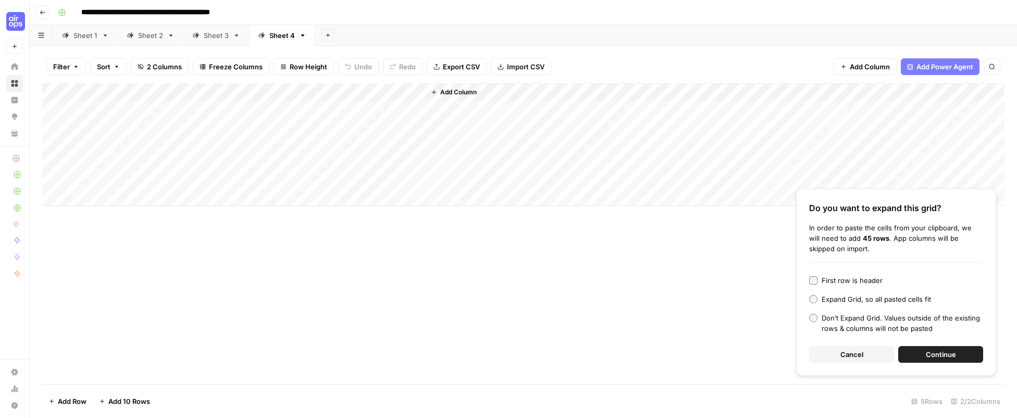
click at [936, 358] on span "Continue" at bounding box center [941, 354] width 30 height 10
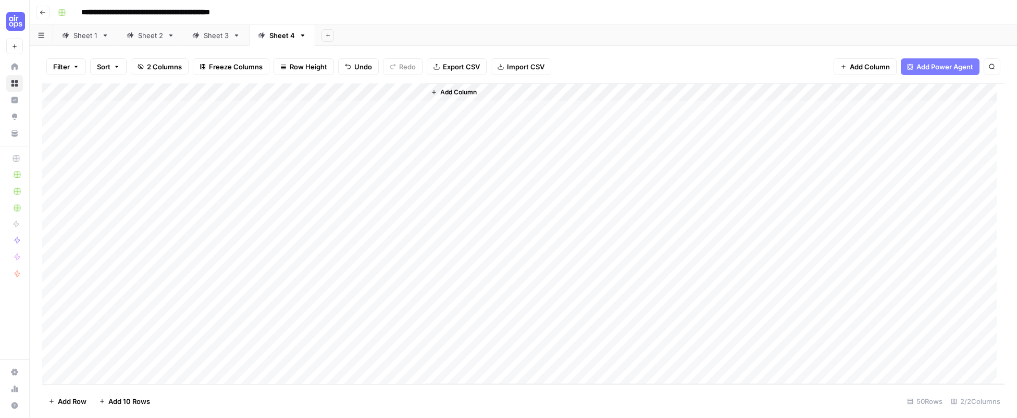
click at [415, 91] on div "Add Column" at bounding box center [523, 233] width 963 height 301
click at [445, 171] on span "First 10 Rows" at bounding box center [453, 168] width 66 height 10
drag, startPoint x: 520, startPoint y: 85, endPoint x: 658, endPoint y: 98, distance: 138.7
click at [658, 98] on div "Add Column" at bounding box center [523, 233] width 963 height 301
drag, startPoint x: 751, startPoint y: 88, endPoint x: 884, endPoint y: 94, distance: 133.6
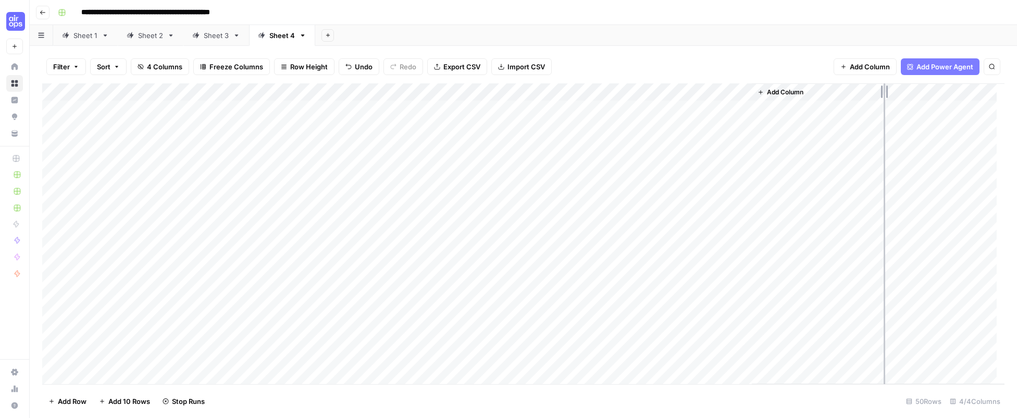
click at [884, 94] on div "Add Column" at bounding box center [523, 233] width 963 height 301
click at [885, 89] on div "Add Column" at bounding box center [945, 233] width 120 height 301
drag, startPoint x: 883, startPoint y: 90, endPoint x: 917, endPoint y: 90, distance: 34.4
click at [917, 90] on div "Add Column" at bounding box center [523, 233] width 963 height 301
click at [541, 111] on div "Add Column" at bounding box center [523, 233] width 963 height 301
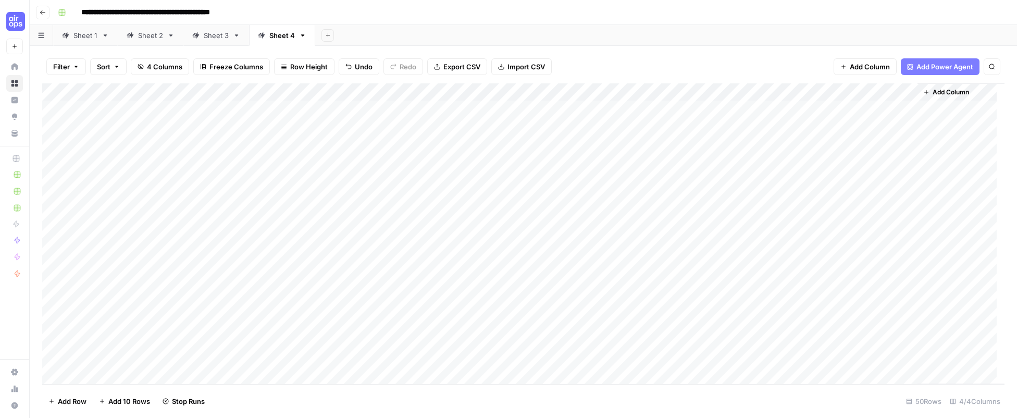
click at [755, 106] on div "Add Column" at bounding box center [523, 233] width 963 height 301
click at [897, 108] on div "Add Column" at bounding box center [523, 233] width 963 height 301
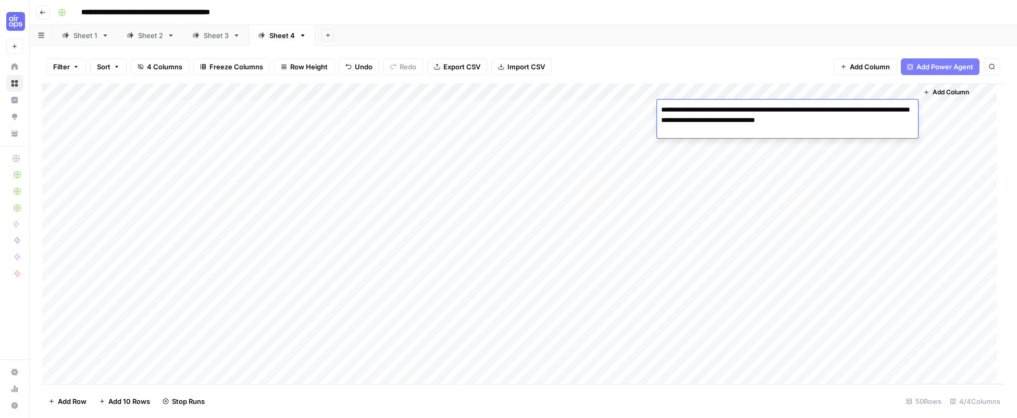
click at [793, 72] on div "Filter Sort 4 Columns Freeze Columns Row Height Undo Redo Export CSV Import CSV…" at bounding box center [523, 66] width 963 height 33
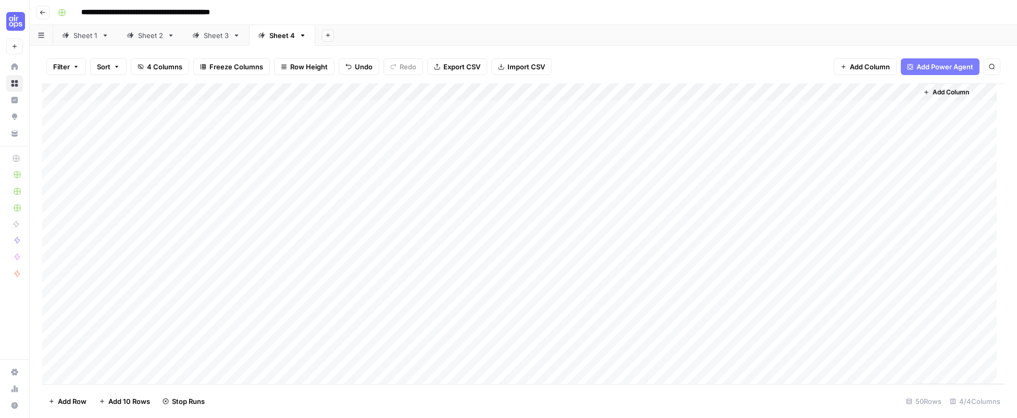
click at [603, 250] on div "Add Column" at bounding box center [523, 233] width 963 height 301
click at [586, 245] on div "Add Column" at bounding box center [523, 233] width 963 height 301
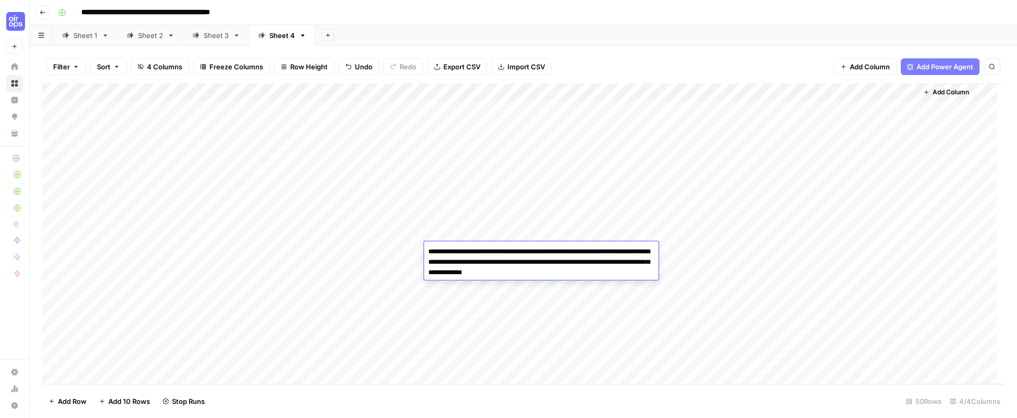
click at [615, 62] on div "Filter Sort 4 Columns Freeze Columns Row Height Undo Redo Export CSV Import CSV…" at bounding box center [523, 66] width 963 height 33
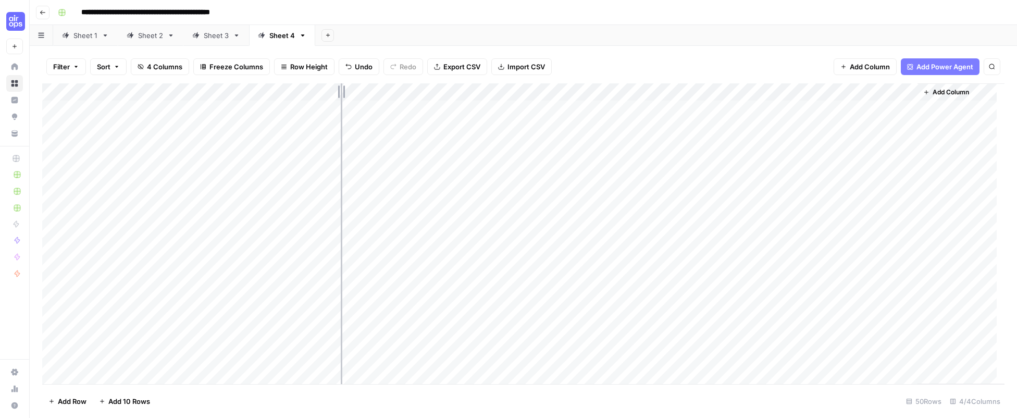
drag, startPoint x: 229, startPoint y: 92, endPoint x: 342, endPoint y: 95, distance: 113.2
click at [342, 95] on div "Add Column" at bounding box center [523, 233] width 963 height 301
click at [529, 93] on div "Add Column" at bounding box center [523, 233] width 963 height 301
click at [541, 155] on span "Remaining Rows" at bounding box center [567, 153] width 66 height 10
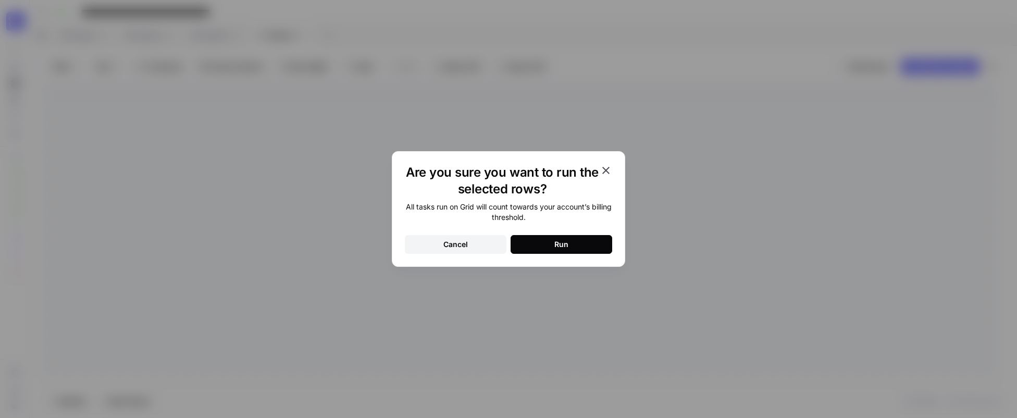
click at [585, 253] on button "Run" at bounding box center [562, 244] width 102 height 19
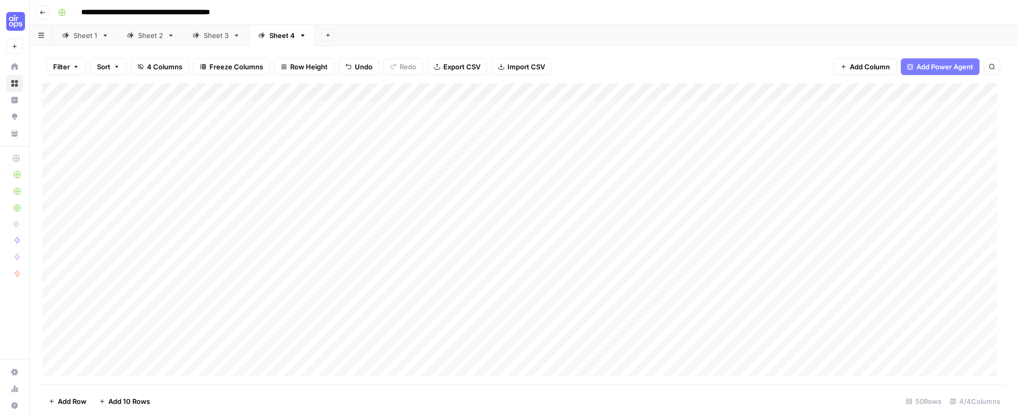
click at [590, 63] on div "Filter Sort 4 Columns Freeze Columns Row Height Undo Redo Export CSV Import CSV…" at bounding box center [523, 66] width 963 height 33
click at [606, 68] on div "Filter Sort 4 Columns Freeze Columns Row Height Undo Redo Export CSV Import CSV…" at bounding box center [523, 66] width 963 height 33
click at [462, 65] on span "Export CSV" at bounding box center [462, 67] width 37 height 10
